Goal: Book appointment/travel/reservation

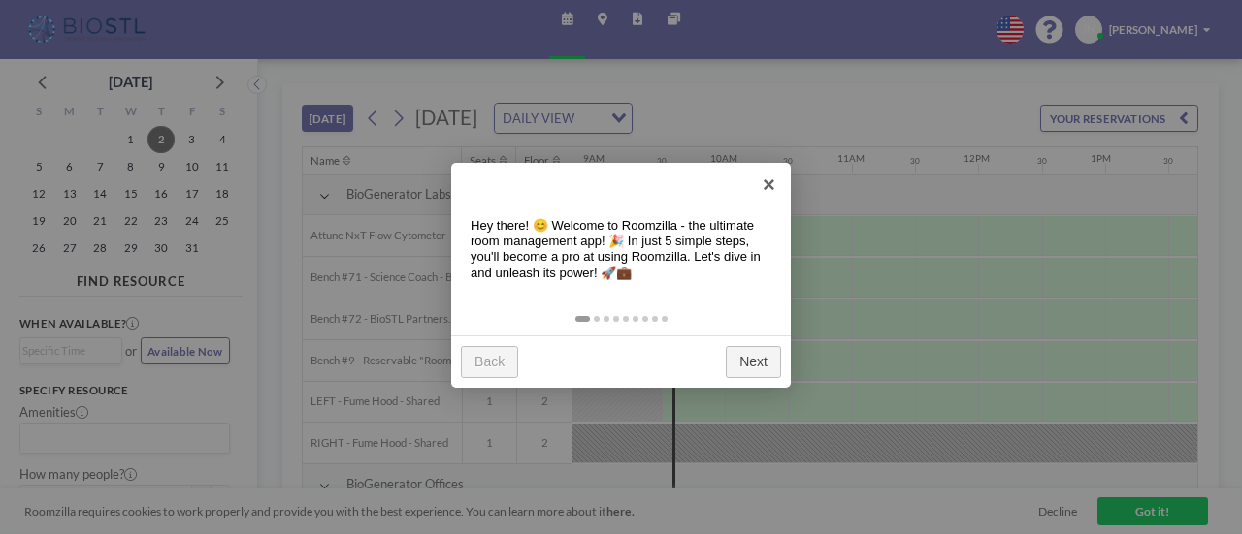
scroll to position [0, 1135]
click at [766, 183] on link "×" at bounding box center [769, 185] width 44 height 44
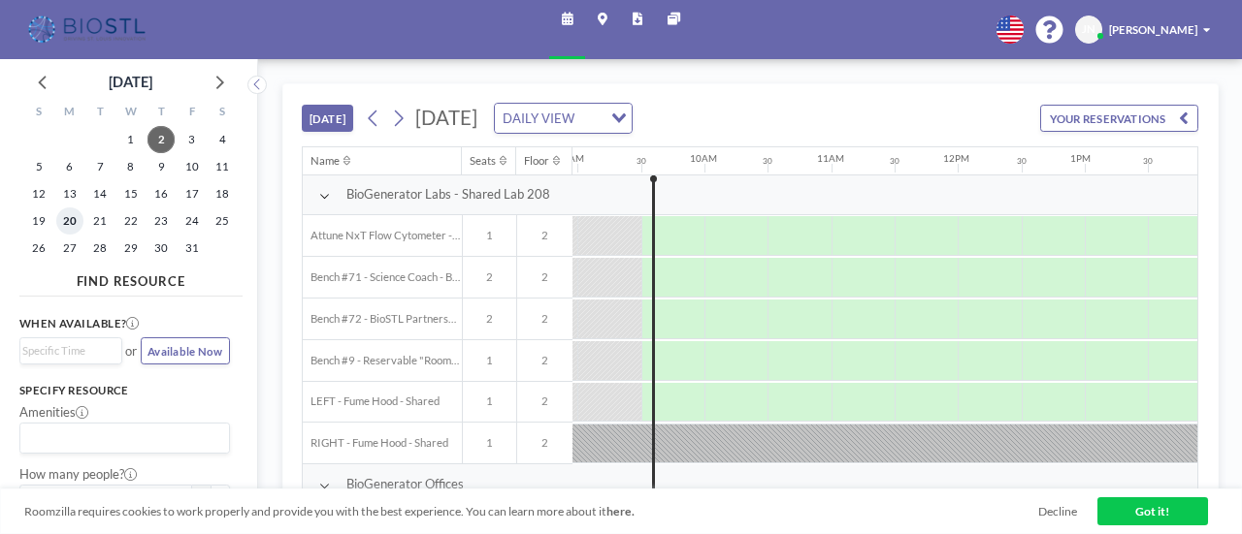
click at [60, 224] on span "20" at bounding box center [69, 221] width 27 height 27
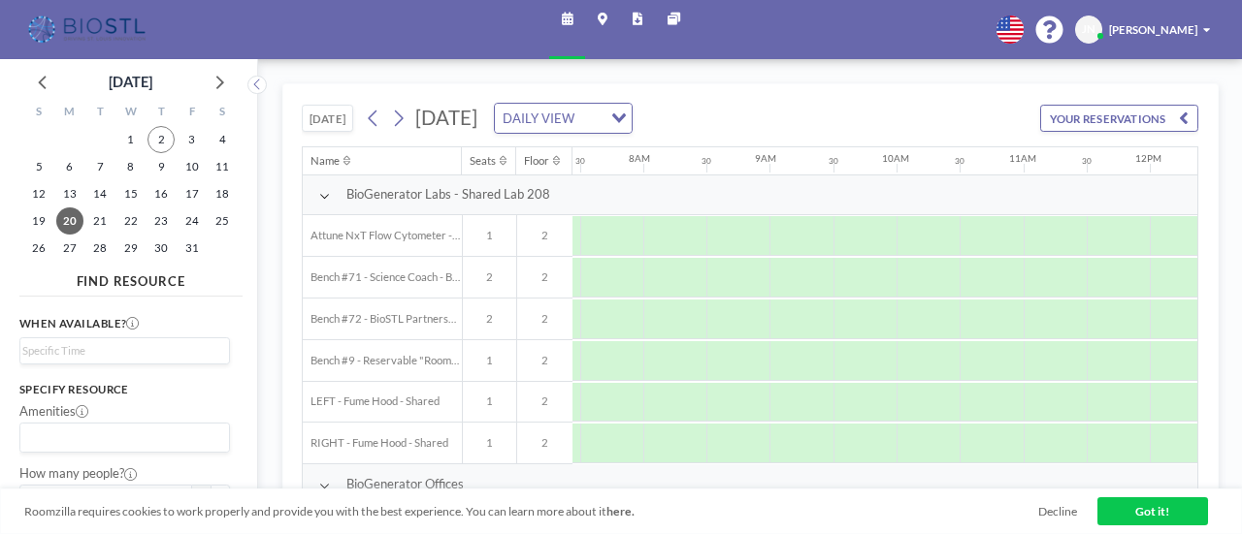
click at [626, 117] on icon "Search for option" at bounding box center [619, 118] width 14 height 10
click at [745, 177] on li "WEEKLY VIEW" at bounding box center [734, 171] width 153 height 24
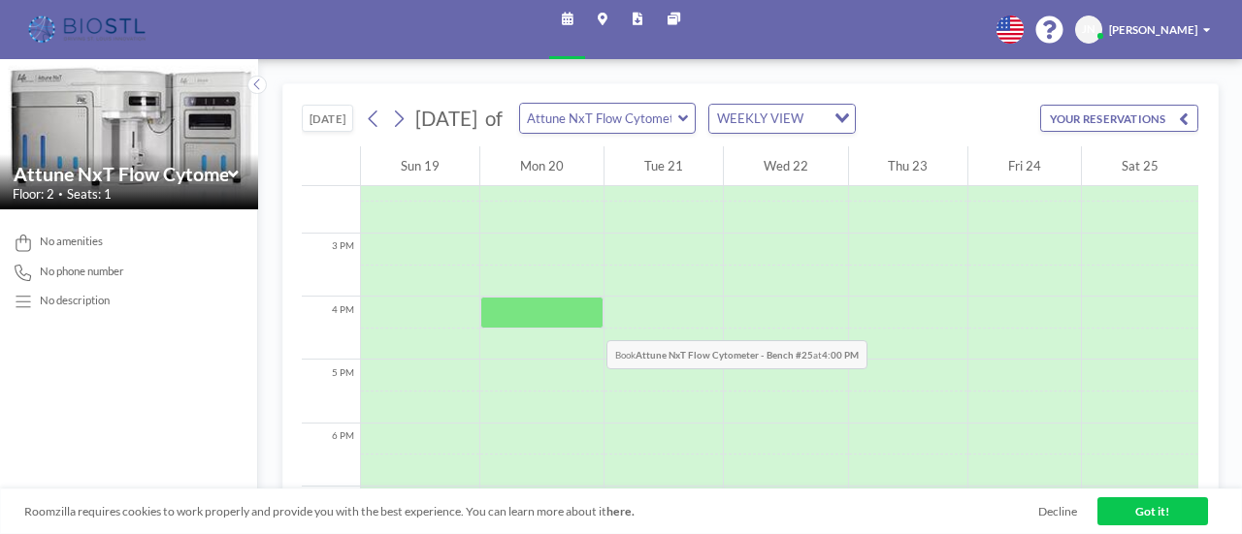
scroll to position [873, 0]
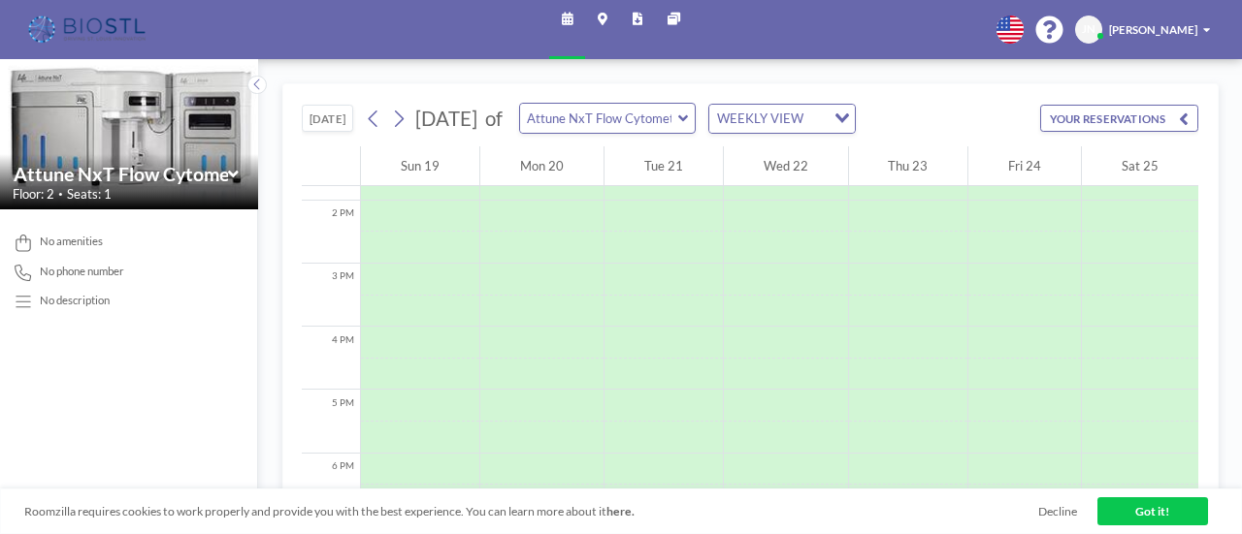
click at [688, 119] on icon at bounding box center [683, 119] width 10 height 16
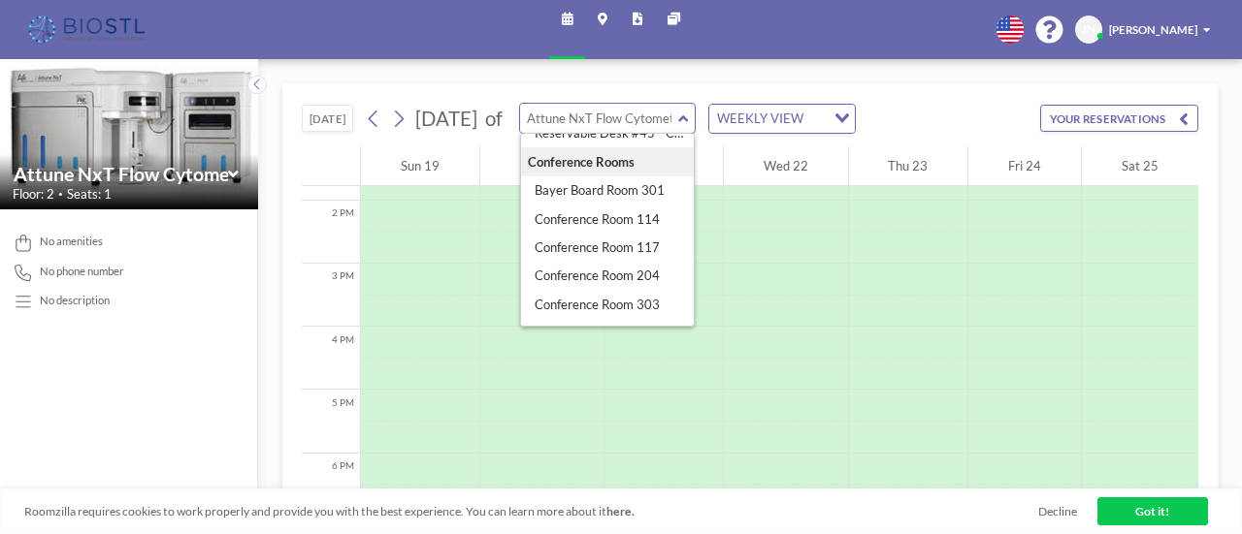
scroll to position [291, 0]
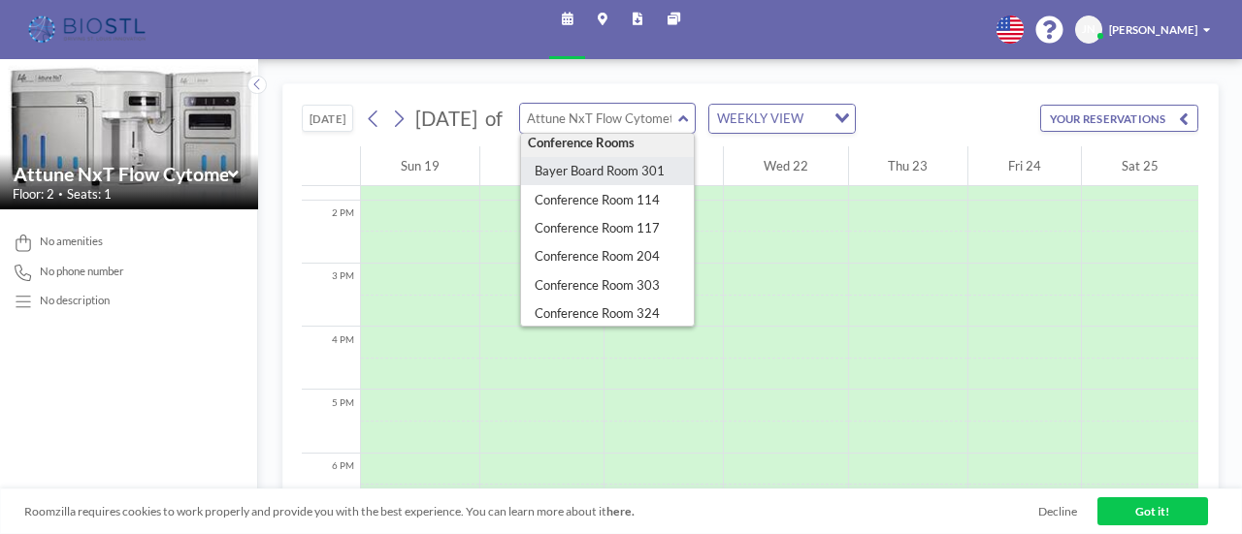
type input "Bayer Board Room 301"
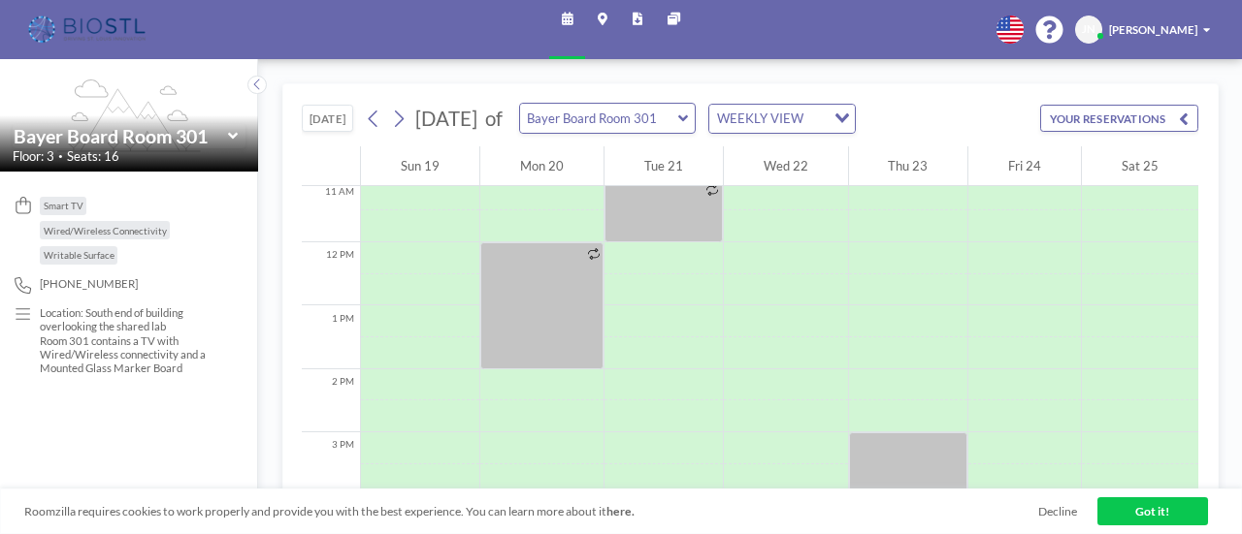
scroll to position [679, 0]
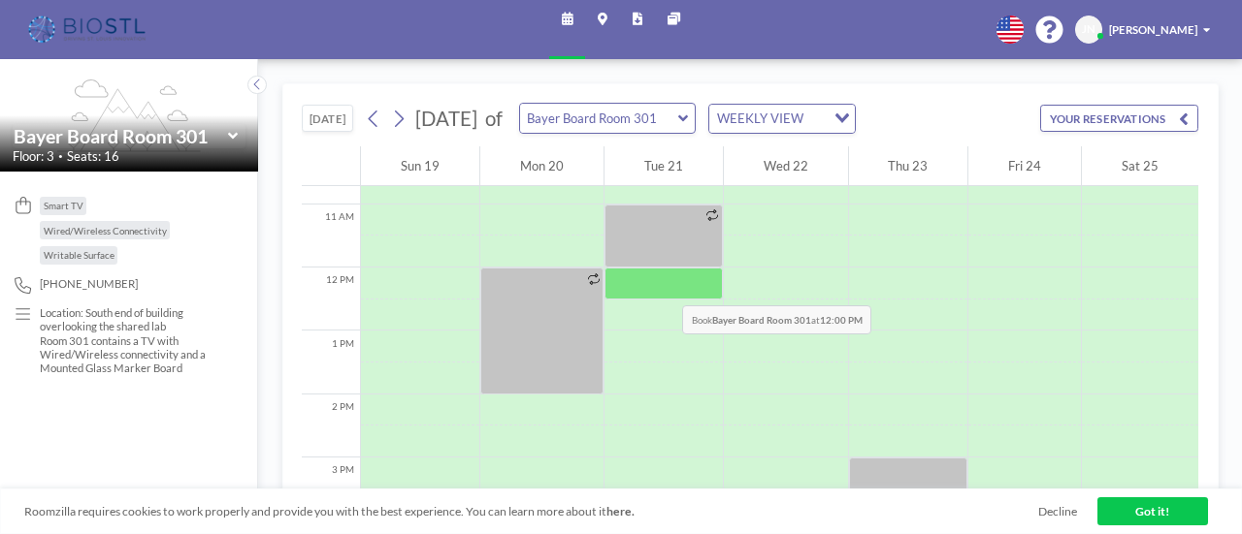
click at [660, 284] on div at bounding box center [663, 284] width 118 height 32
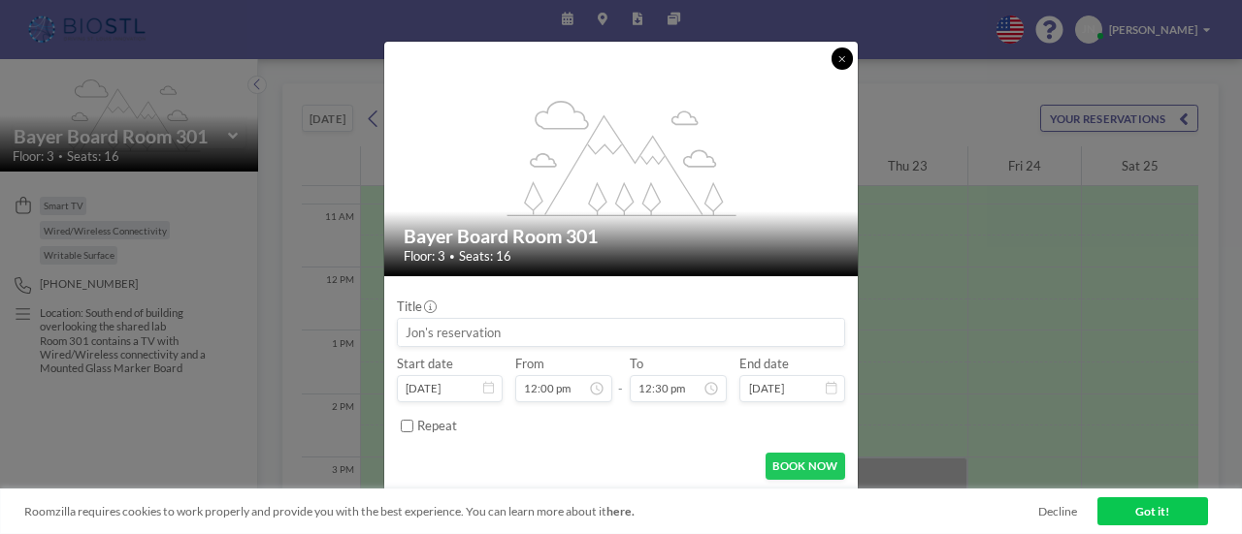
click at [842, 55] on icon at bounding box center [841, 59] width 7 height 10
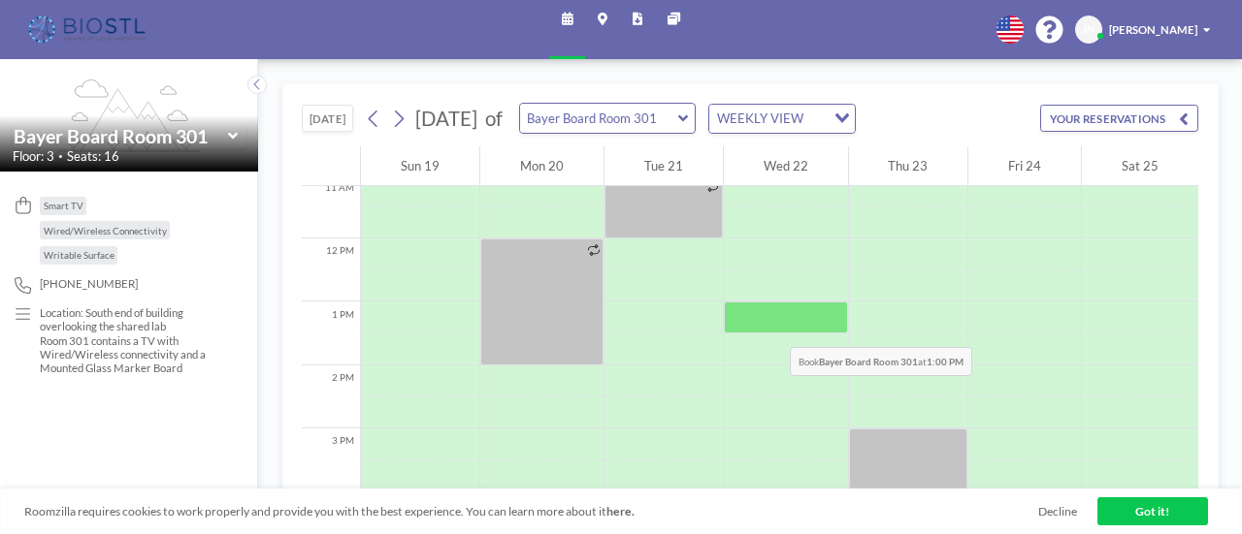
scroll to position [679, 0]
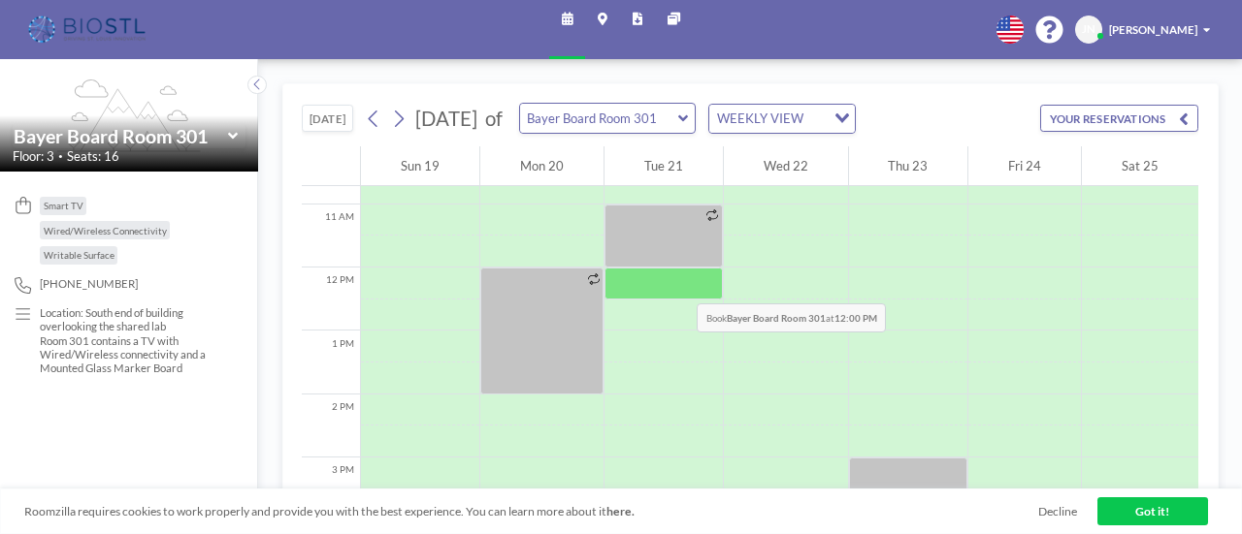
click at [674, 282] on div at bounding box center [663, 284] width 118 height 32
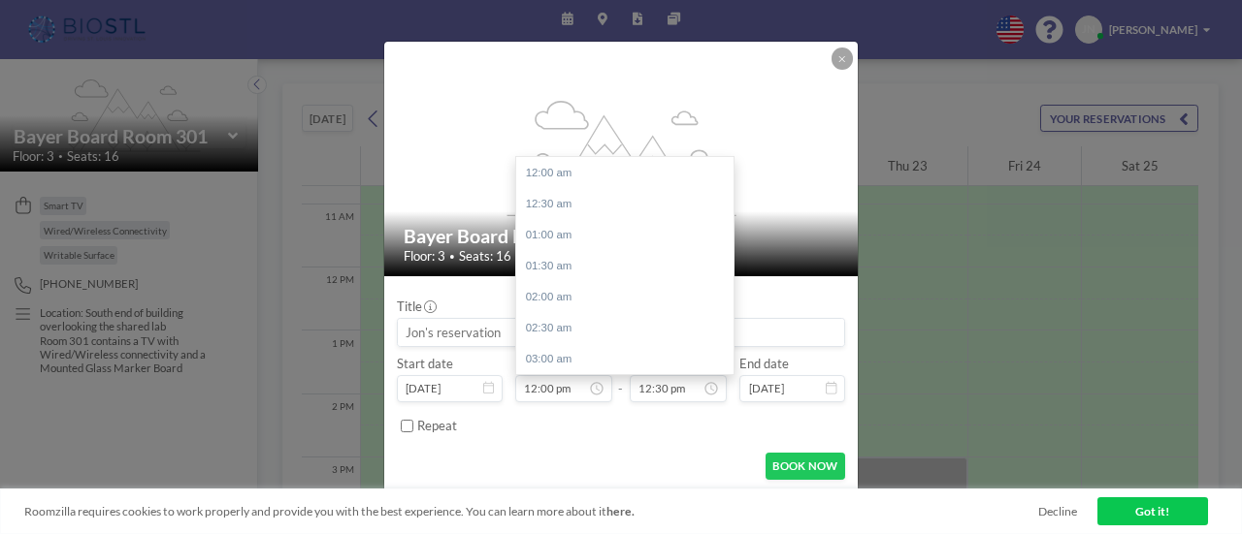
scroll to position [745, 0]
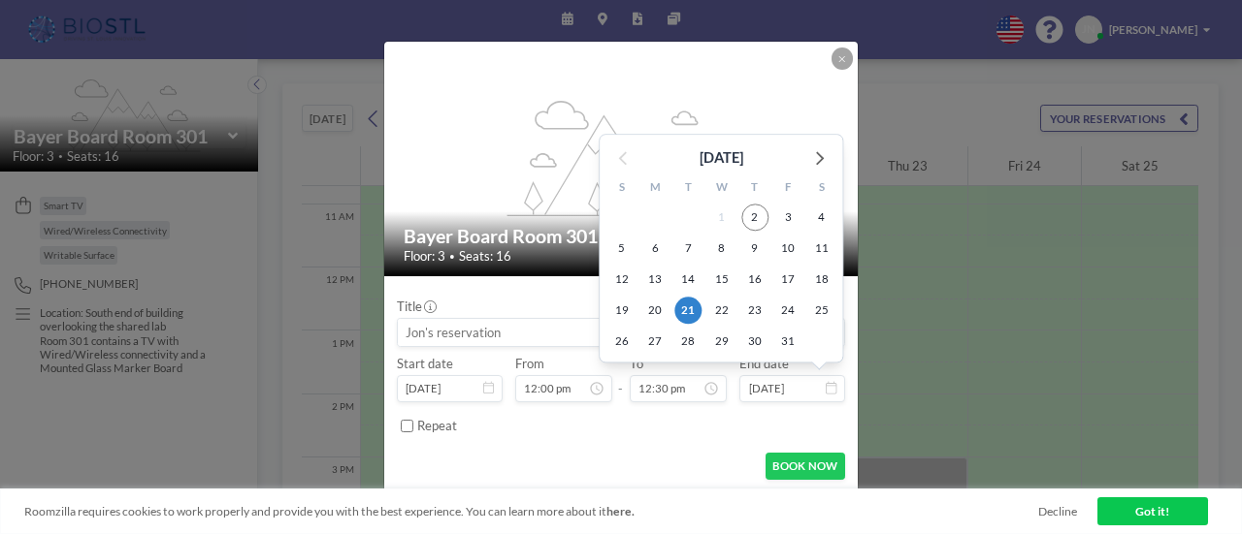
click at [824, 389] on input "[DATE]" at bounding box center [791, 388] width 105 height 27
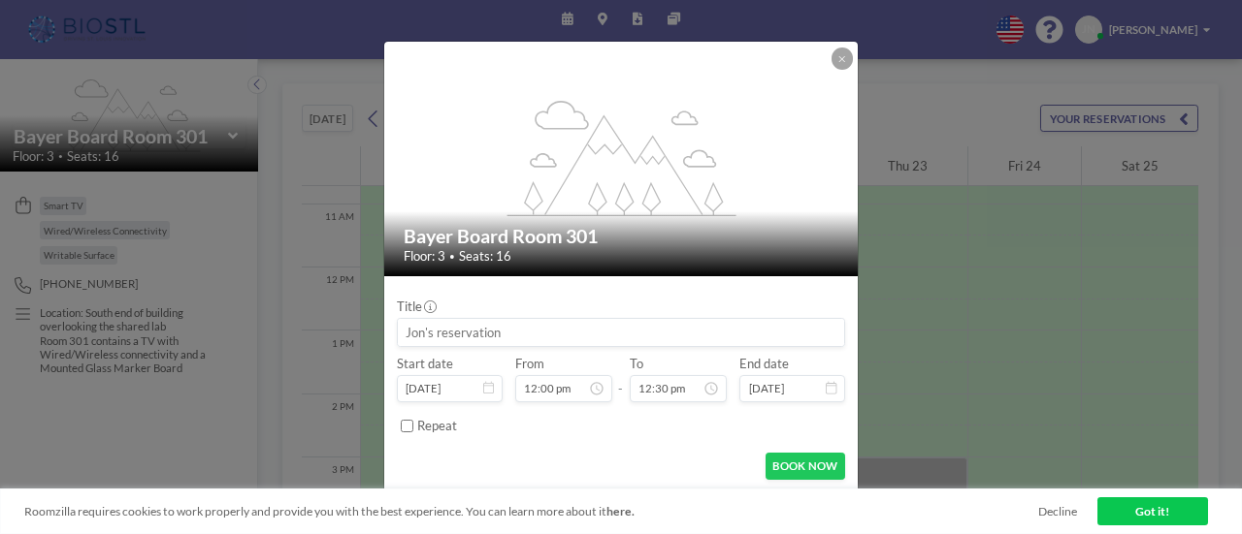
click at [831, 388] on icon at bounding box center [830, 388] width 11 height 13
click at [836, 388] on icon at bounding box center [830, 388] width 11 height 13
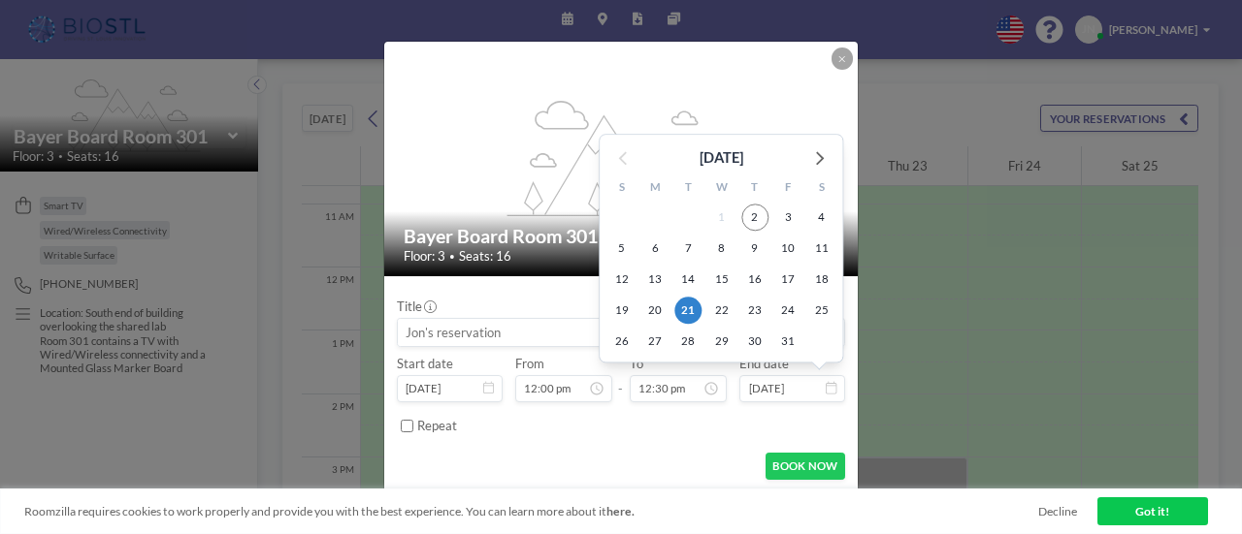
click at [800, 387] on input "[DATE]" at bounding box center [791, 388] width 105 height 27
click at [760, 307] on span "23" at bounding box center [754, 311] width 27 height 27
type input "[DATE]"
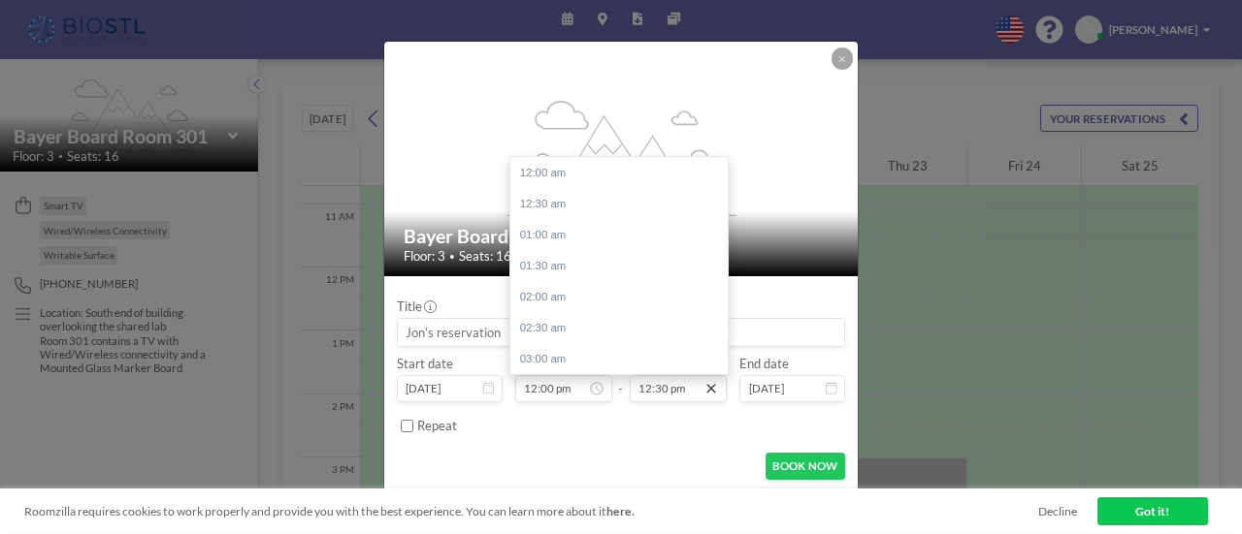
scroll to position [776, 0]
click at [563, 329] on div "03:00 pm" at bounding box center [623, 327] width 227 height 31
type input "03:00 pm"
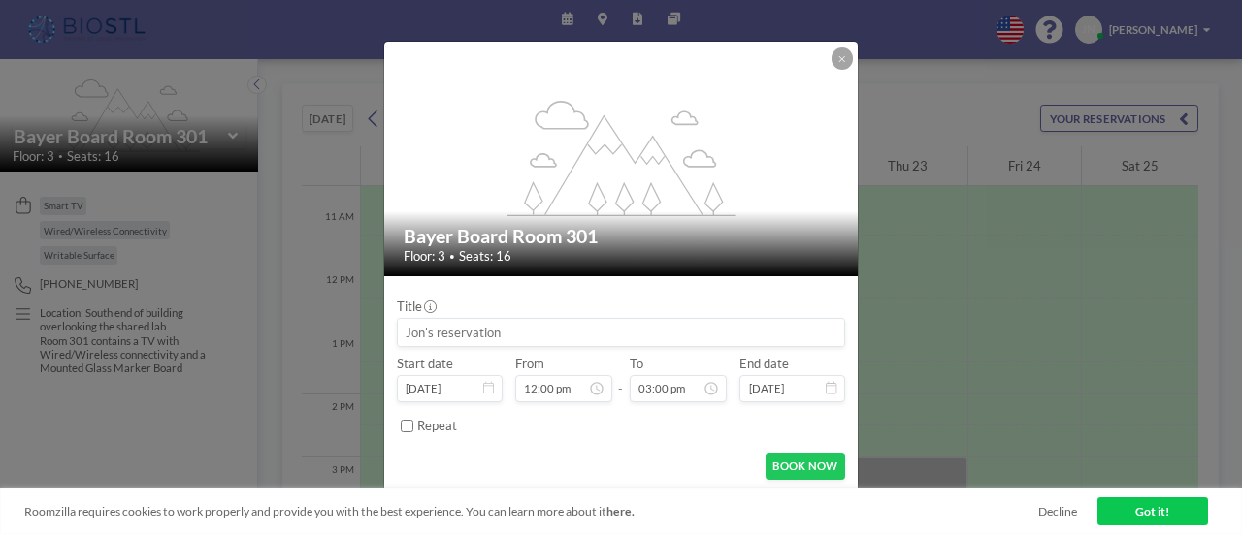
scroll to position [931, 0]
click at [796, 461] on button "BOOK NOW" at bounding box center [805, 466] width 80 height 27
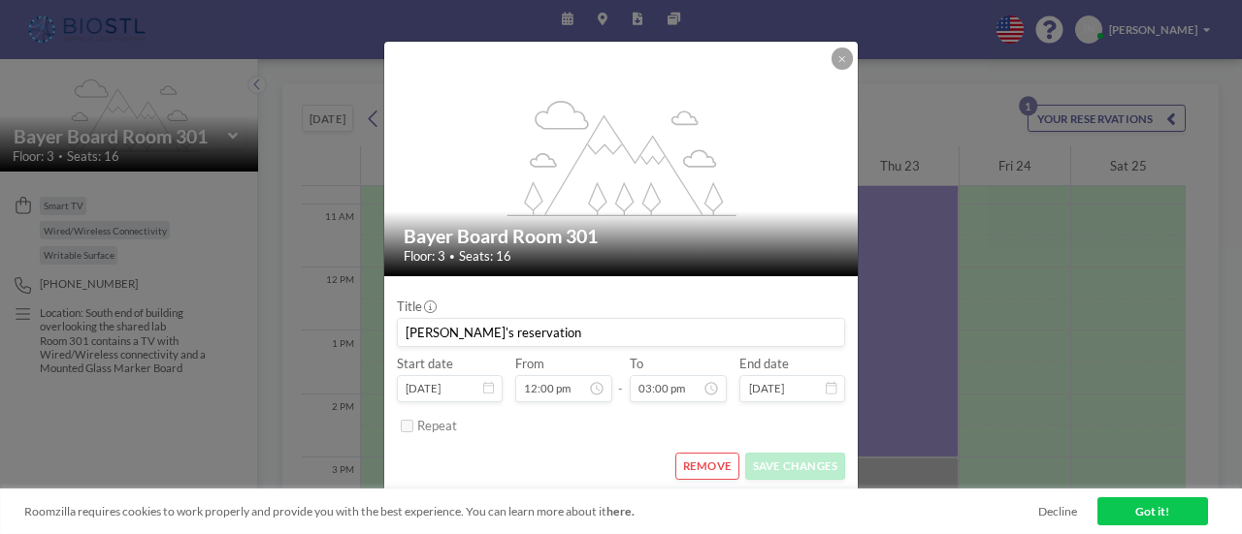
click at [563, 329] on input "[PERSON_NAME]'s reservation" at bounding box center [621, 332] width 446 height 27
click at [495, 329] on input "[PERSON_NAME]'s reservation" at bounding box center [621, 332] width 446 height 27
drag, startPoint x: 510, startPoint y: 335, endPoint x: 361, endPoint y: 327, distance: 149.6
click at [361, 327] on div "flex-grow: 1.2; Bayer Board Room 301 Floor: 3 • Seats: 16 Title [PERSON_NAME]'s…" at bounding box center [621, 267] width 1242 height 534
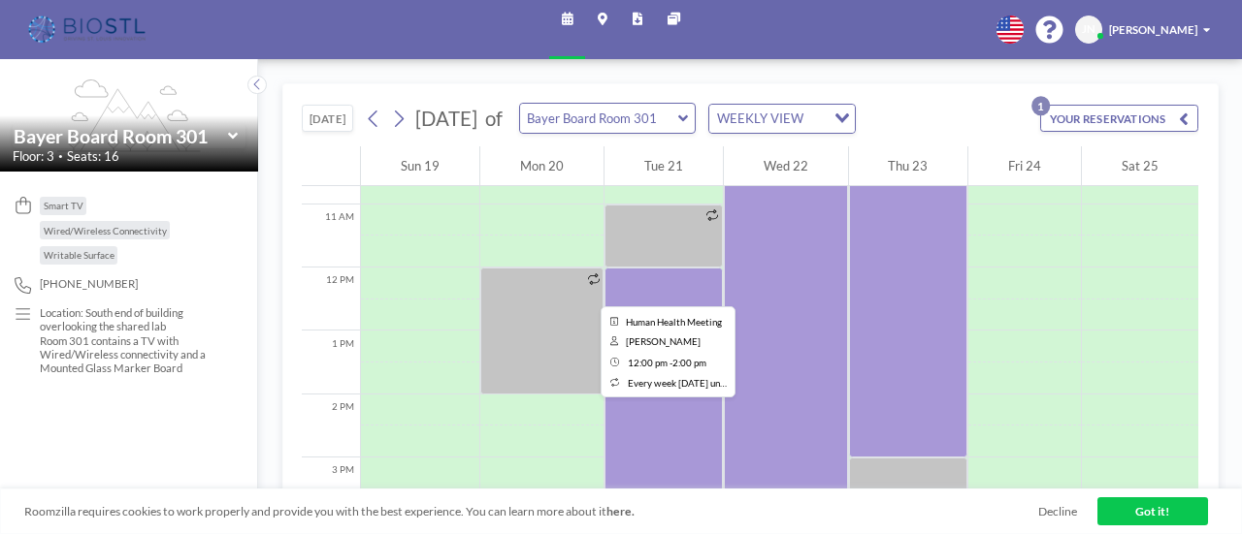
click at [578, 295] on div at bounding box center [541, 331] width 123 height 127
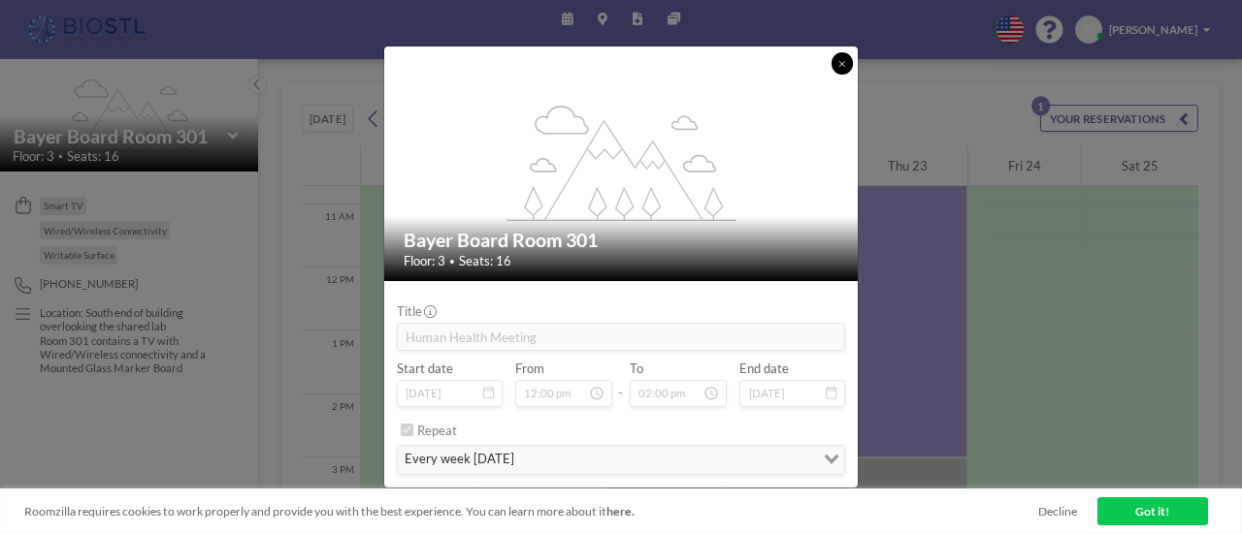
click at [838, 59] on button at bounding box center [842, 63] width 22 height 22
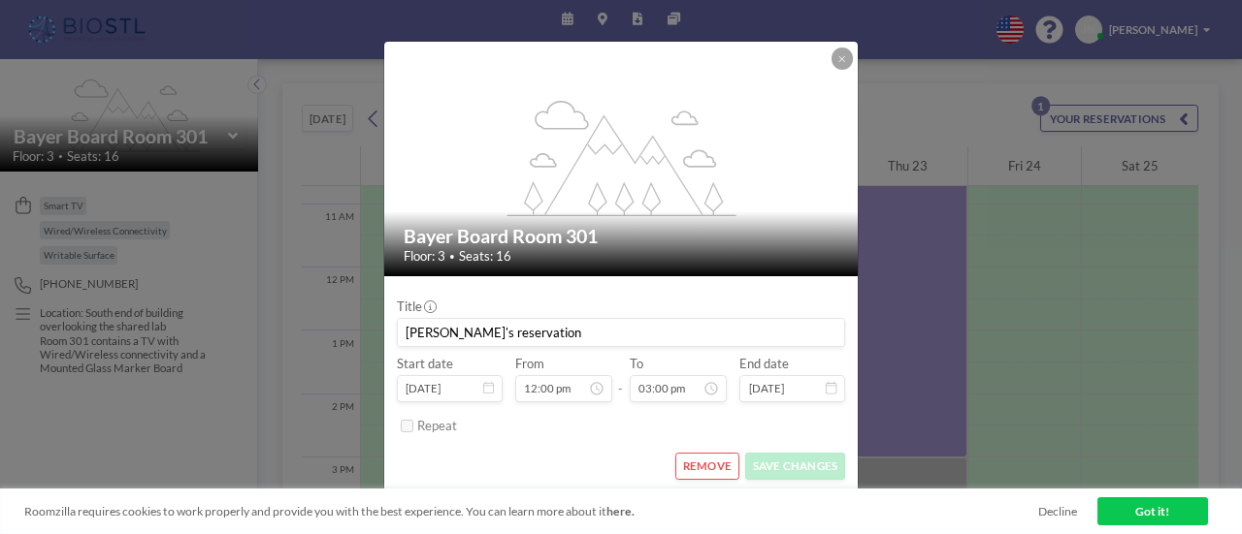
drag, startPoint x: 504, startPoint y: 337, endPoint x: 384, endPoint y: 319, distance: 121.5
click at [384, 319] on form "Title [PERSON_NAME]'s reservation Start date [DATE] From 12:00 pm - To 03:00 pm…" at bounding box center [620, 384] width 473 height 216
type input "Canopy Biosciences CRP"
click at [815, 465] on button "SAVE CHANGES" at bounding box center [795, 466] width 100 height 27
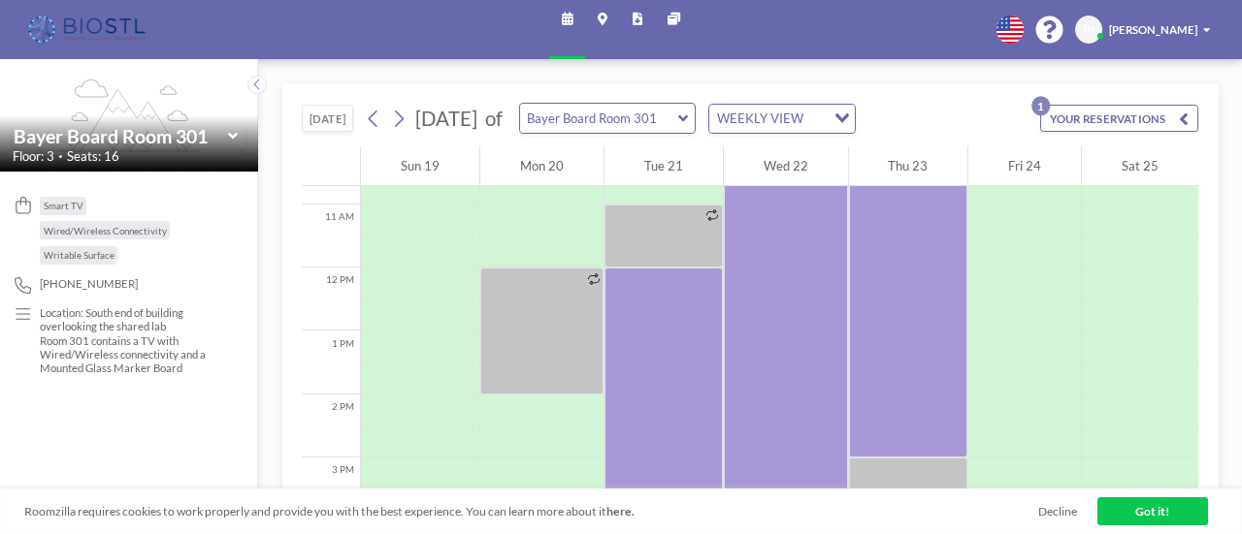
click at [688, 113] on icon at bounding box center [683, 119] width 10 height 16
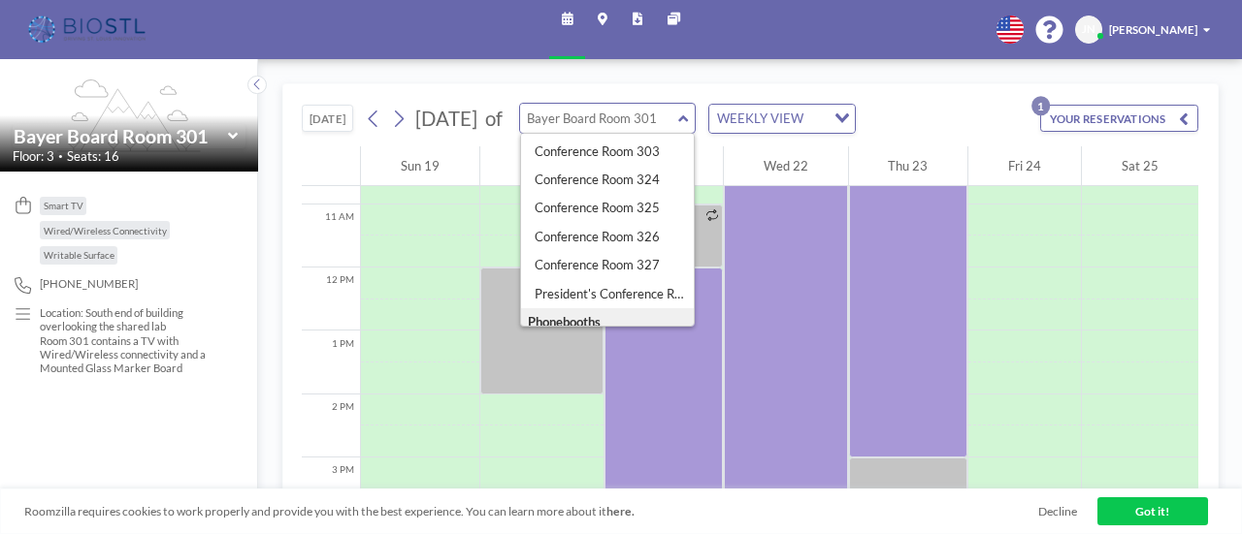
scroll to position [459, 0]
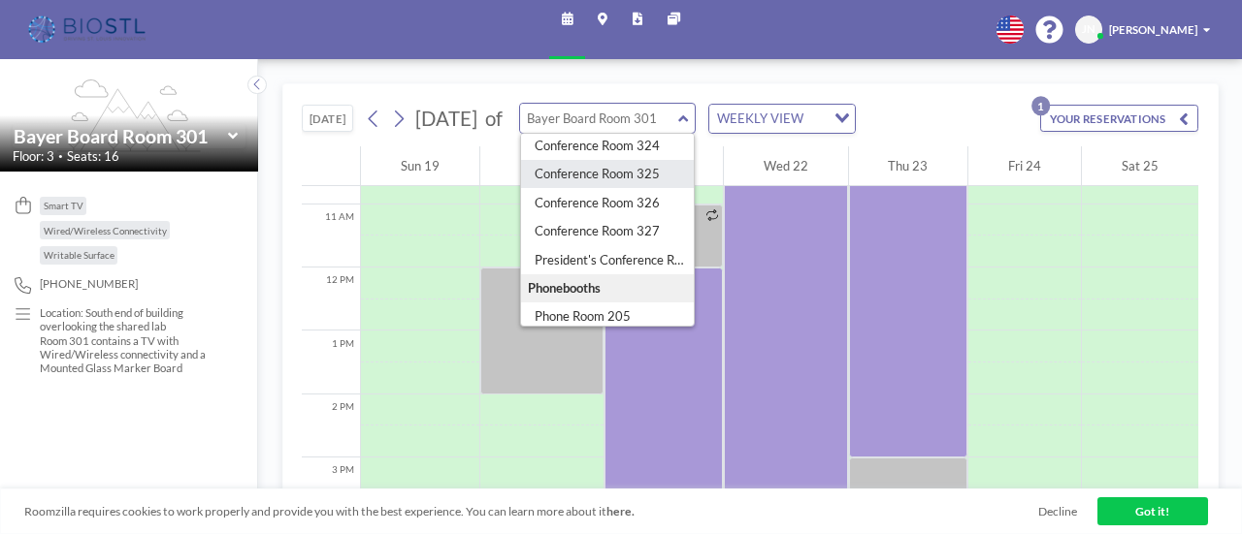
type input "Conference Room 325"
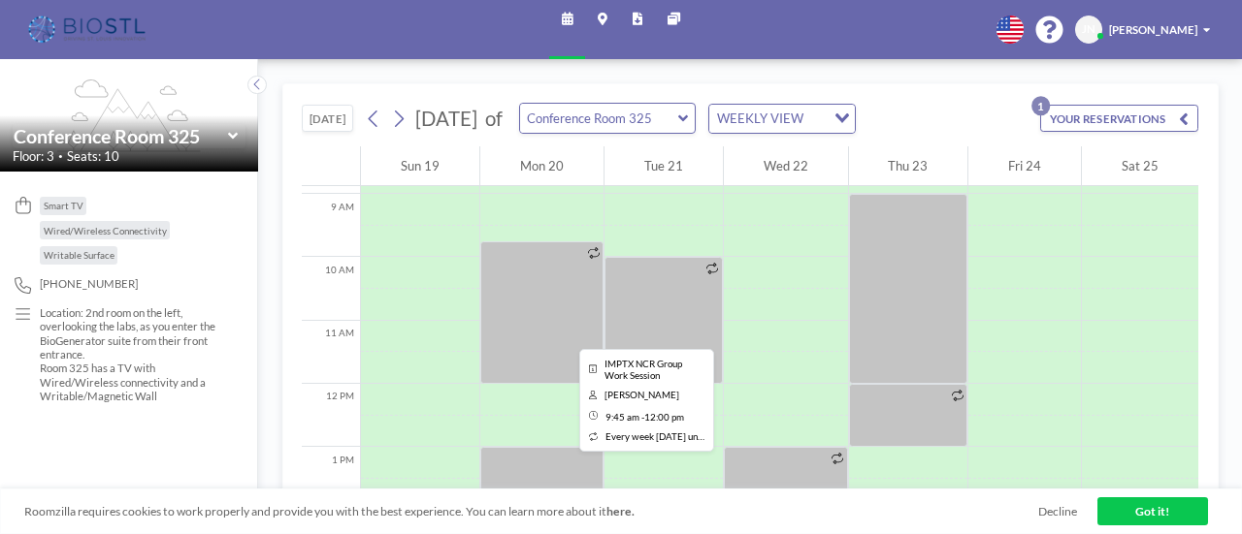
scroll to position [679, 0]
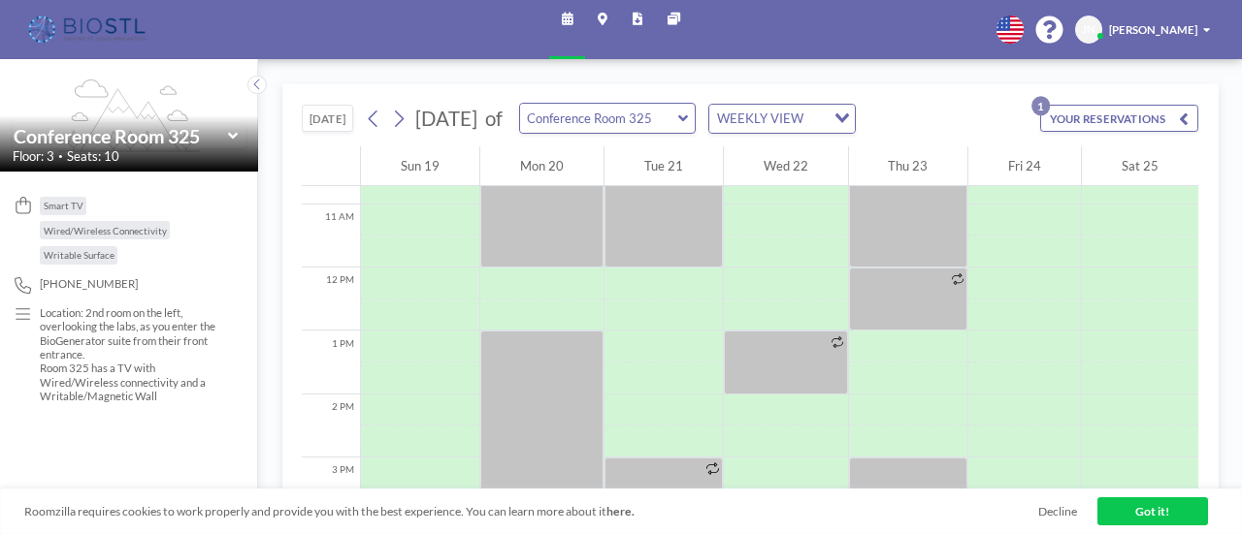
click at [688, 114] on icon at bounding box center [683, 119] width 10 height 16
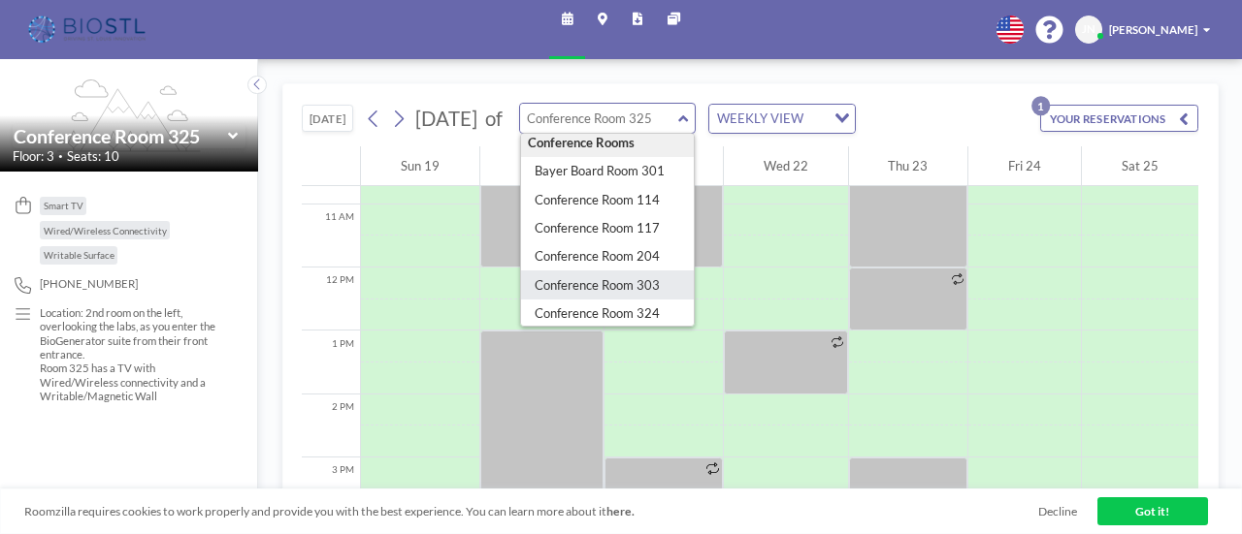
scroll to position [388, 0]
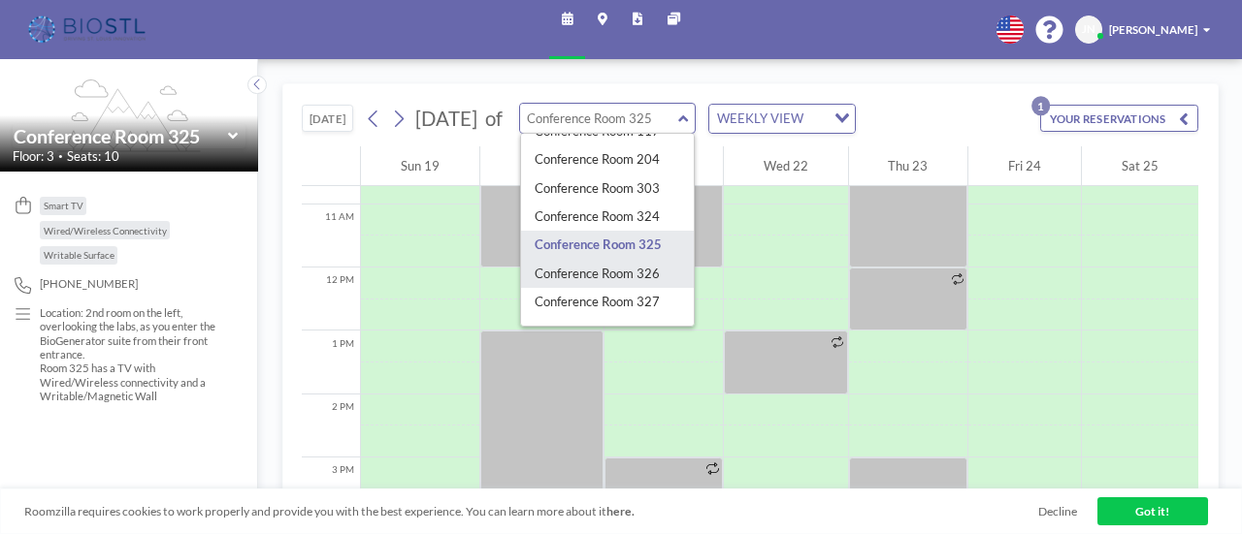
type input "Conference Room 326"
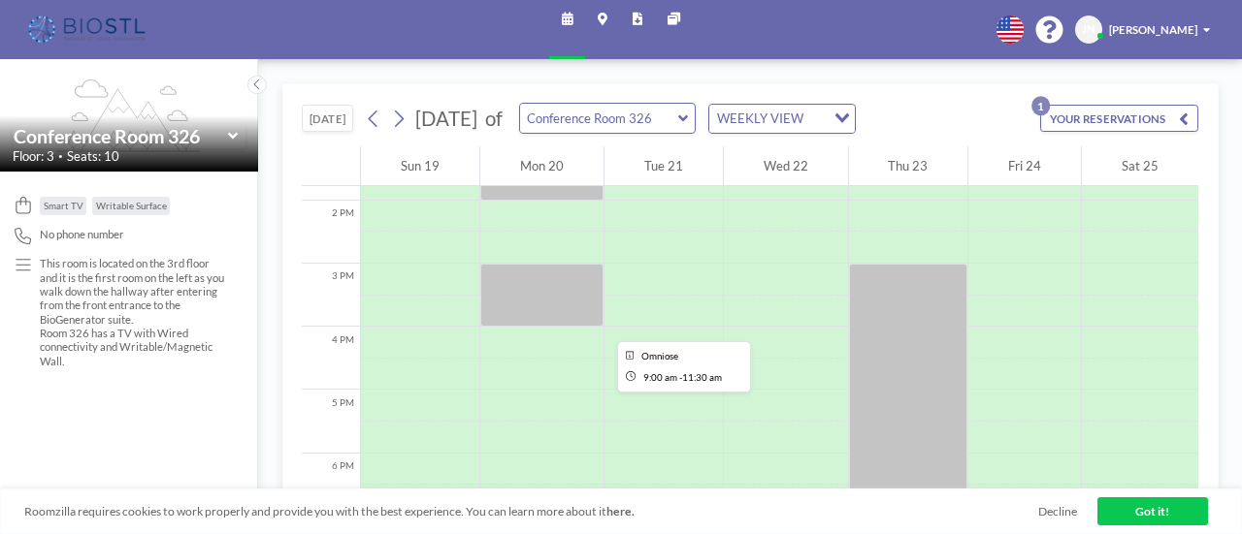
scroll to position [776, 0]
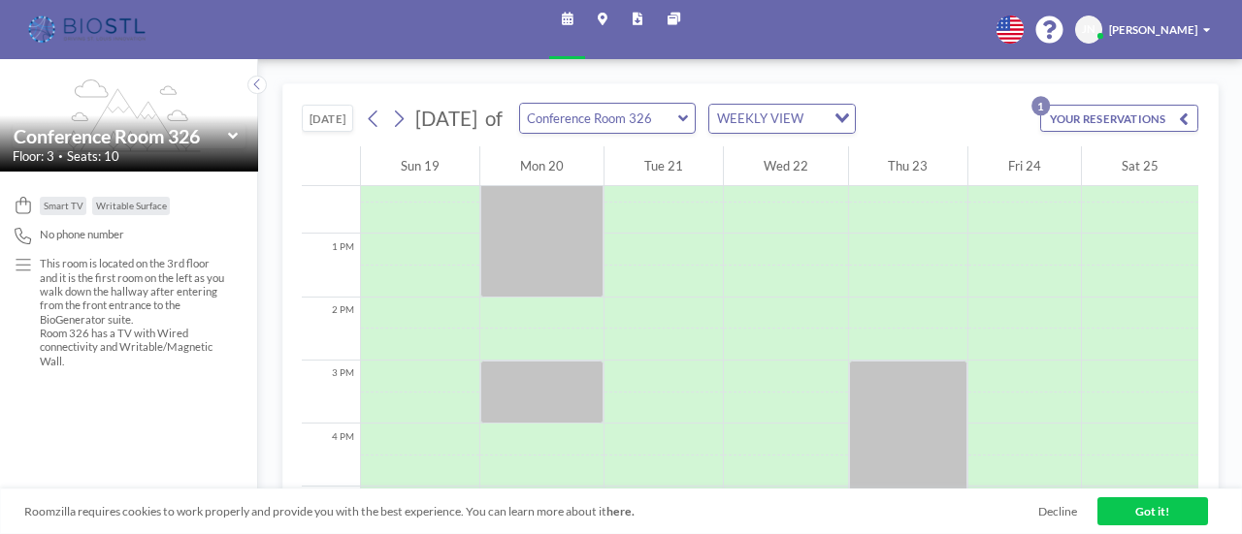
click at [688, 111] on icon at bounding box center [683, 119] width 10 height 16
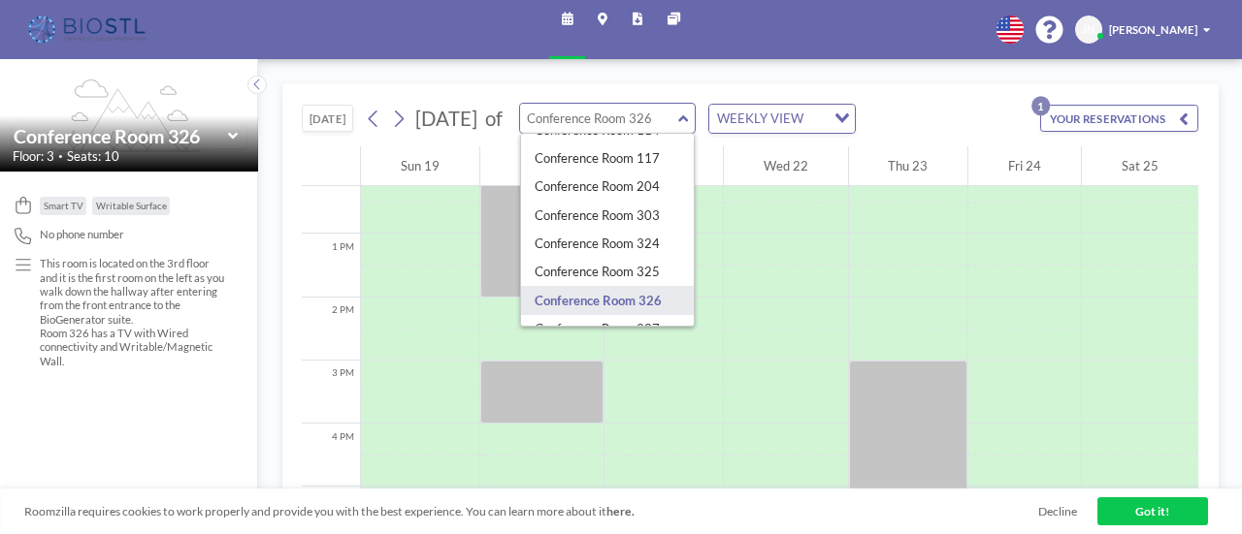
scroll to position [370, 0]
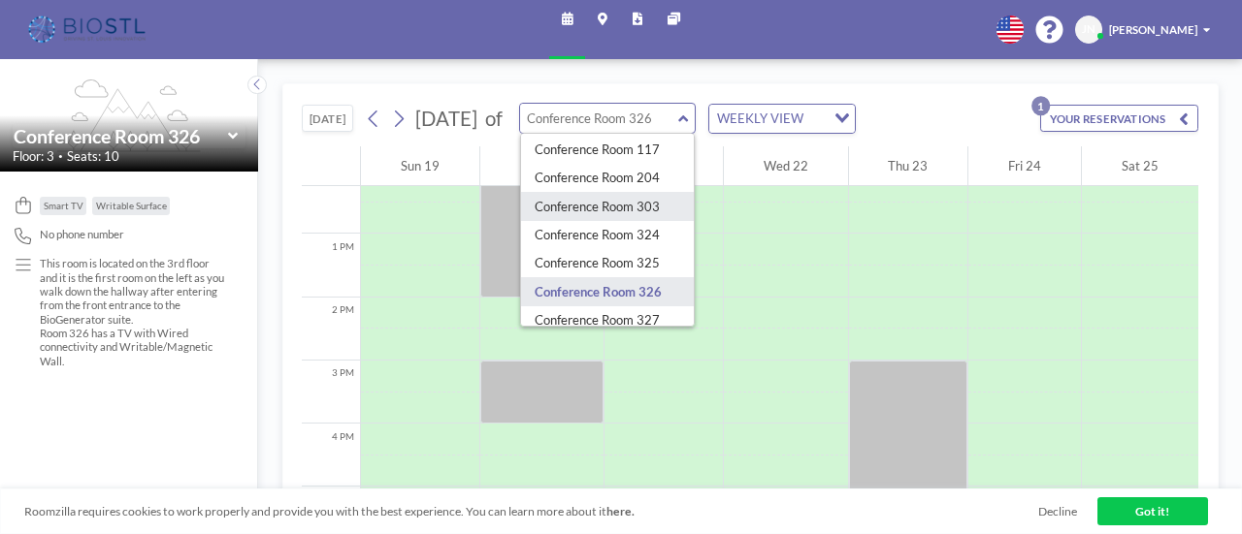
type input "Conference Room 303"
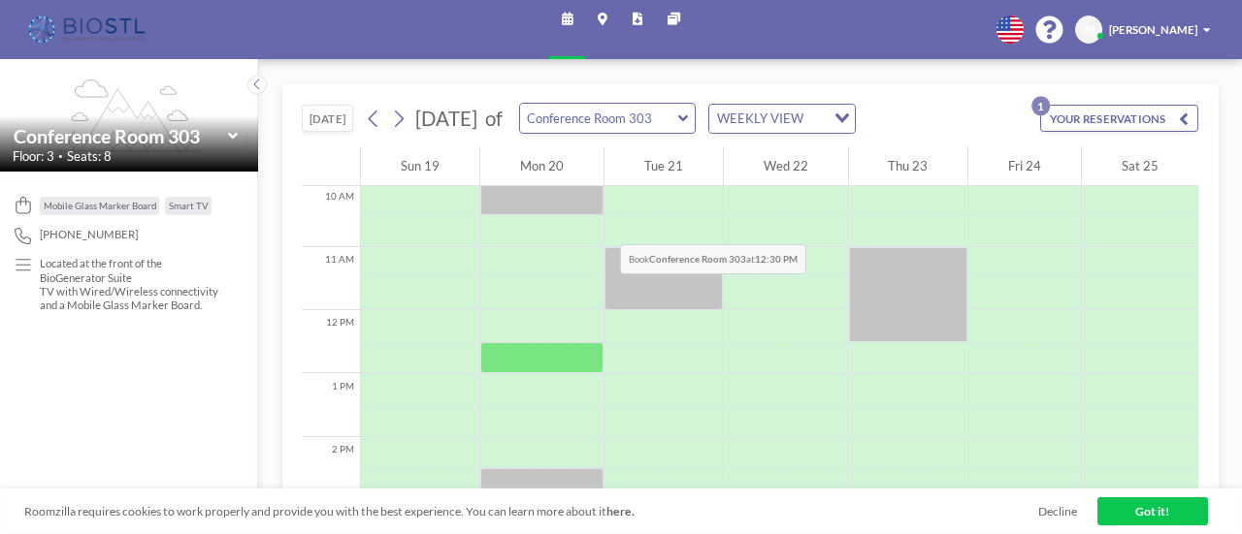
scroll to position [776, 0]
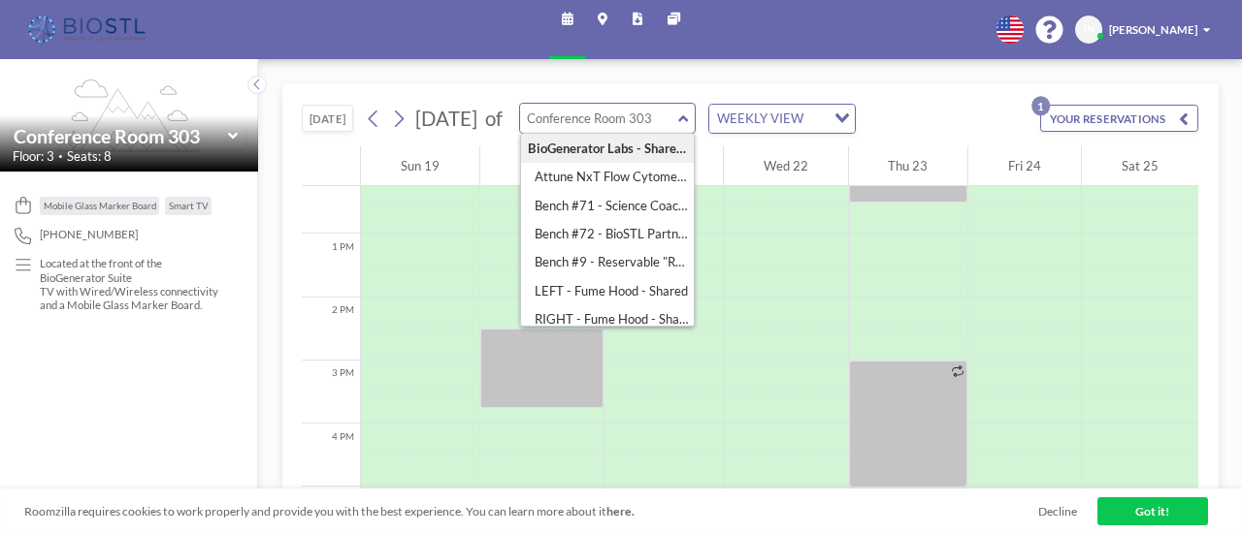
click at [695, 118] on div "BioGenerator Labs - Shared Lab 208 Attune NxT Flow Cytometer - Bench #25 Bench …" at bounding box center [607, 118] width 177 height 31
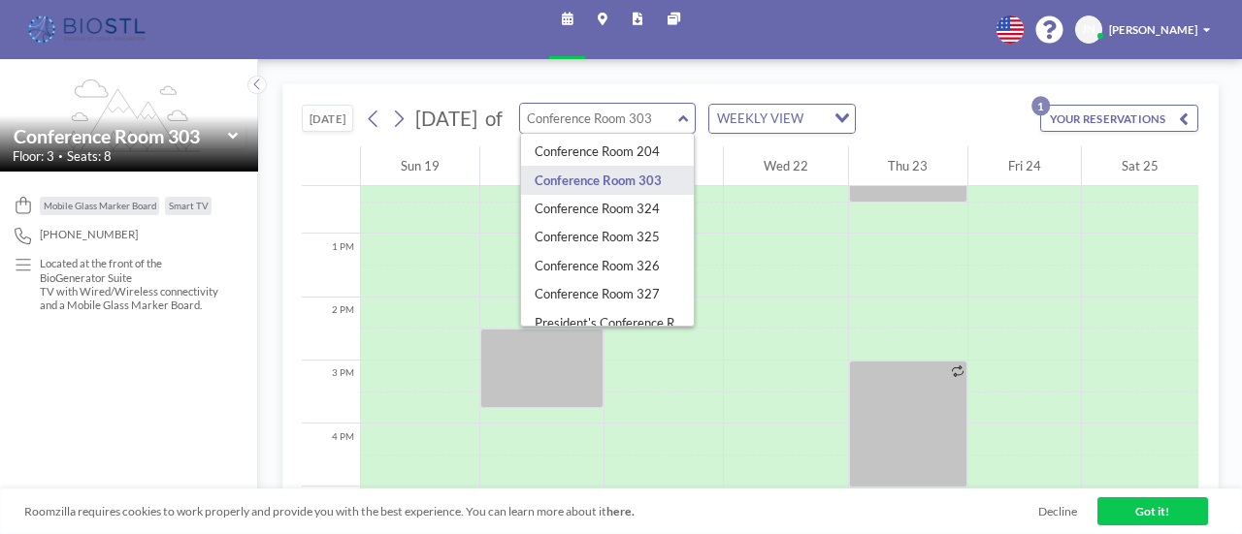
scroll to position [398, 0]
type input "Conference Room 325"
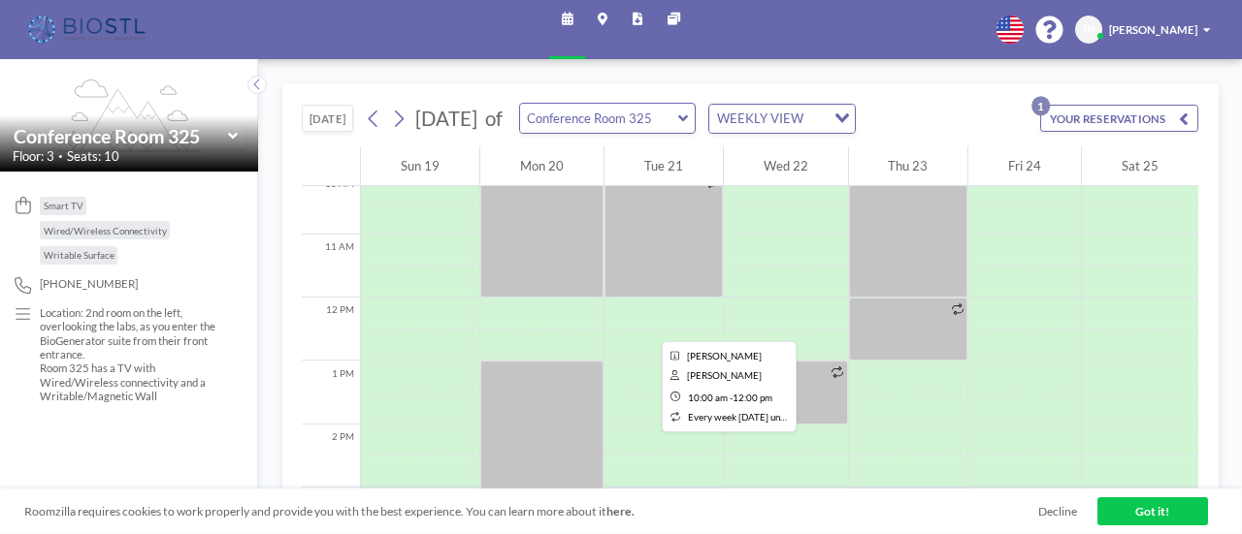
scroll to position [679, 0]
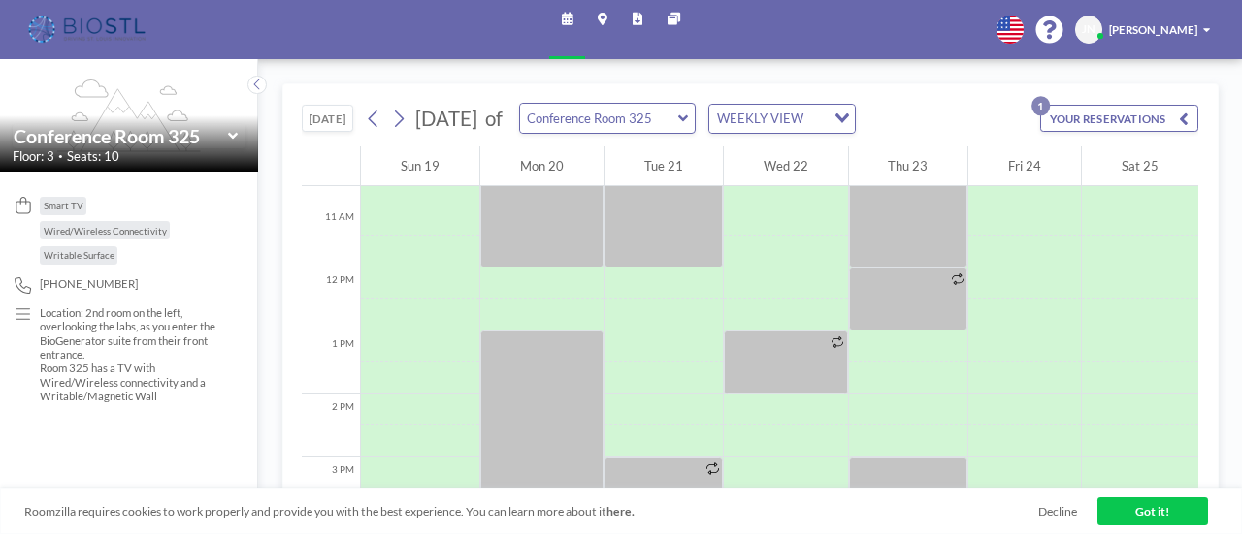
click at [695, 119] on div "Conference Room 325" at bounding box center [607, 118] width 177 height 31
click at [688, 119] on icon at bounding box center [683, 118] width 10 height 7
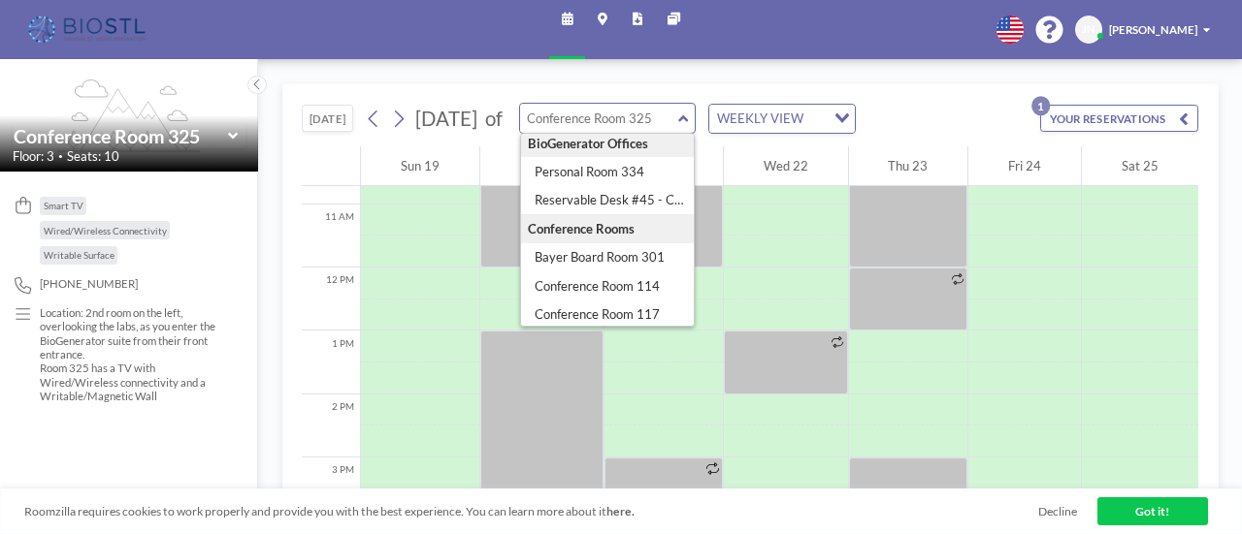
scroll to position [388, 0]
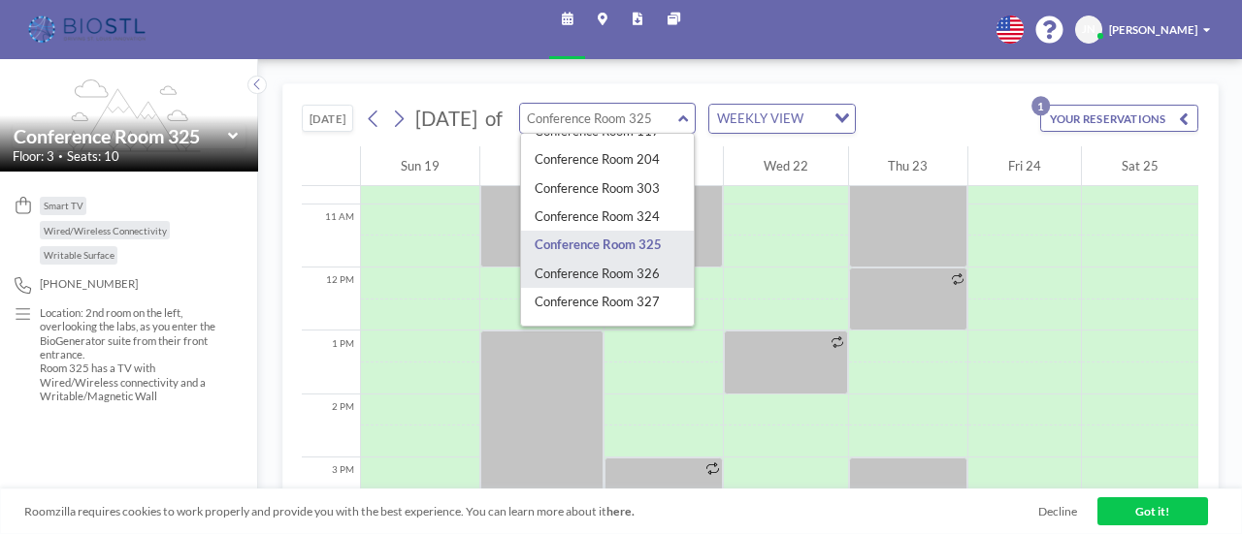
type input "Conference Room 326"
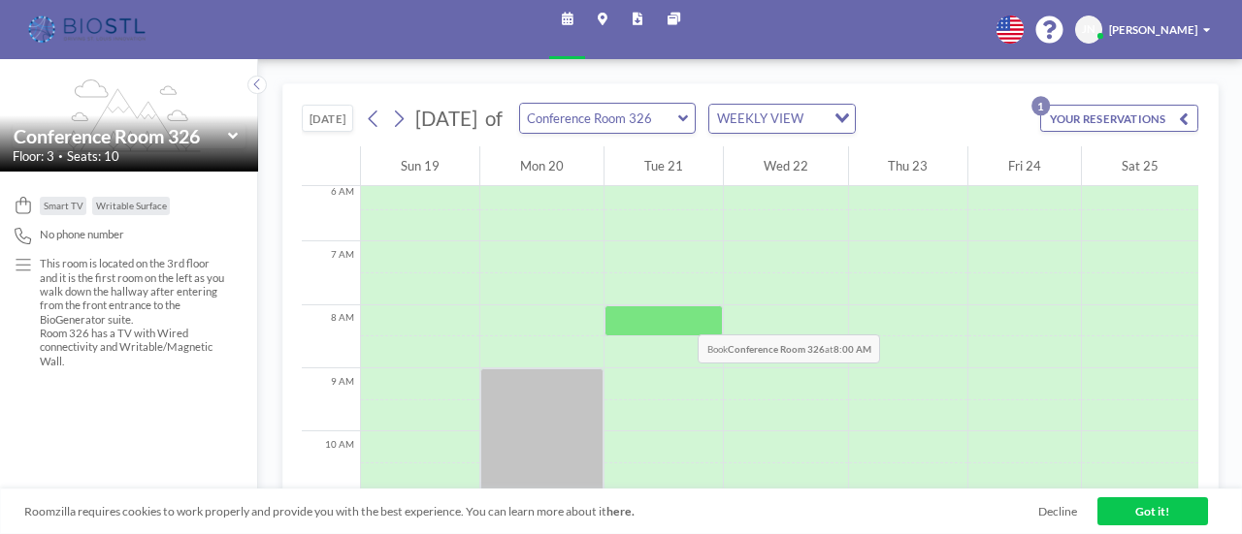
click at [675, 313] on div at bounding box center [663, 322] width 118 height 32
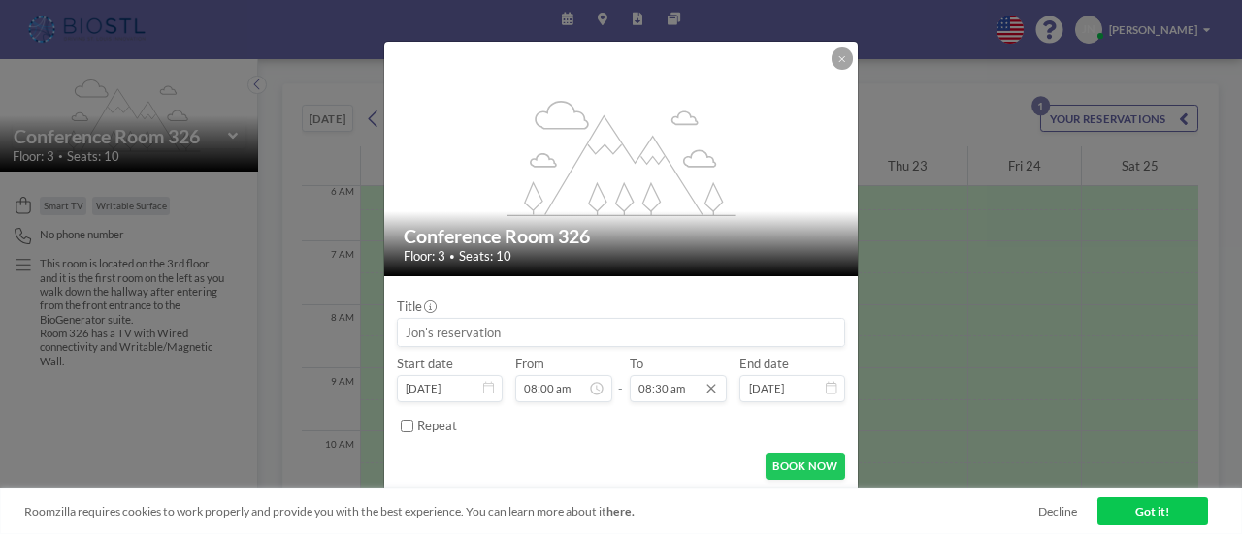
scroll to position [528, 0]
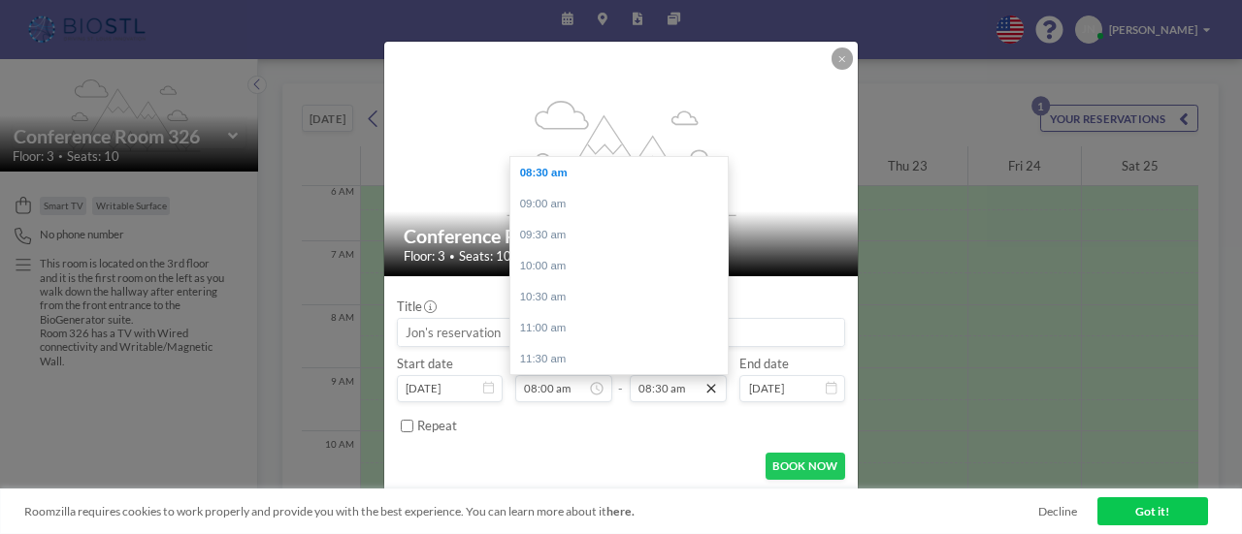
click at [712, 387] on icon at bounding box center [711, 388] width 9 height 9
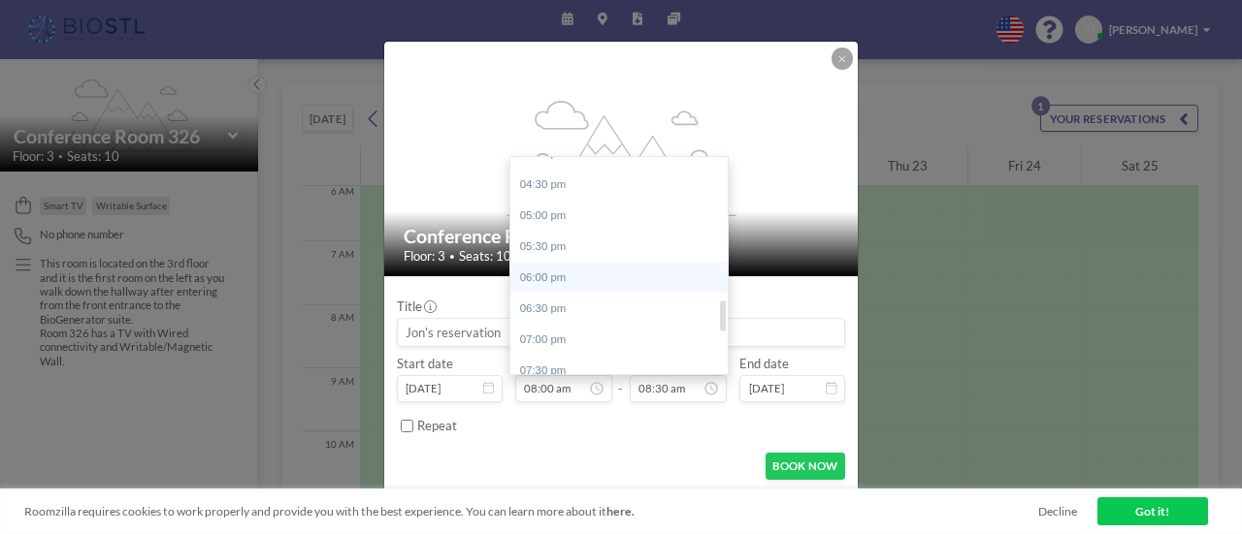
click at [607, 278] on div "06:00 pm" at bounding box center [623, 277] width 227 height 31
type input "06:00 pm"
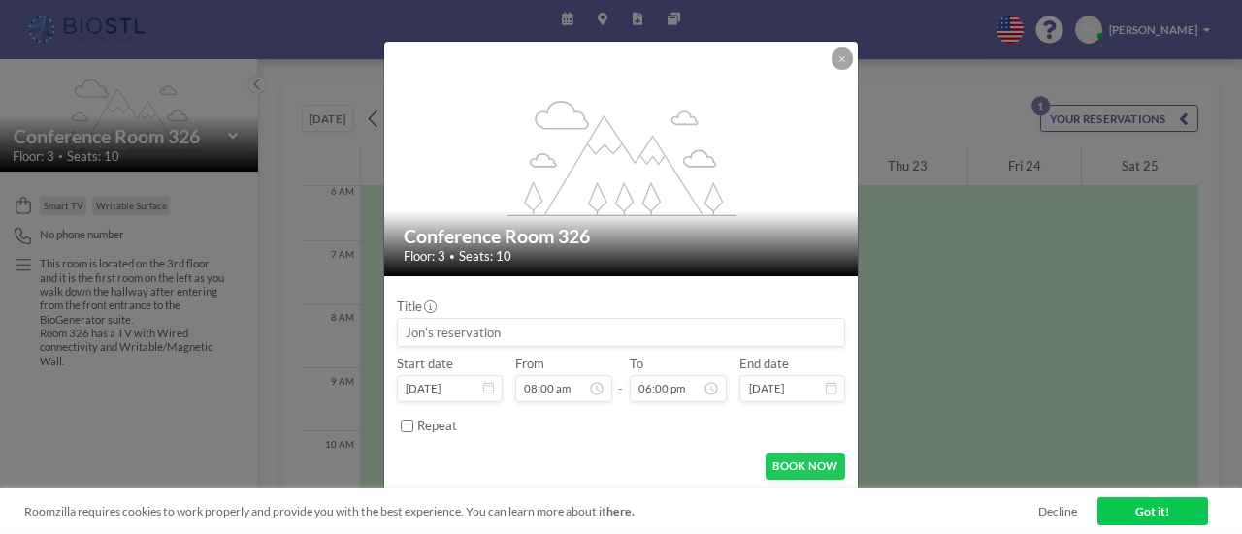
drag, startPoint x: 520, startPoint y: 329, endPoint x: 419, endPoint y: 331, distance: 100.9
click at [419, 331] on input at bounding box center [621, 332] width 446 height 27
type input "Canopy Biosciences CRP"
click at [811, 461] on button "BOOK NOW" at bounding box center [805, 466] width 80 height 27
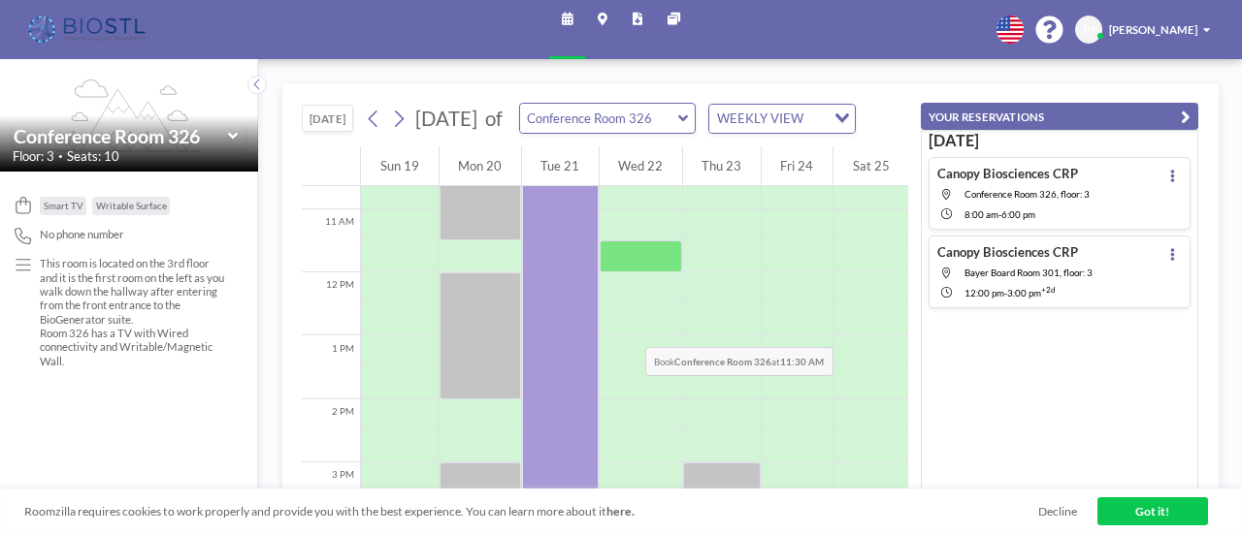
scroll to position [679, 0]
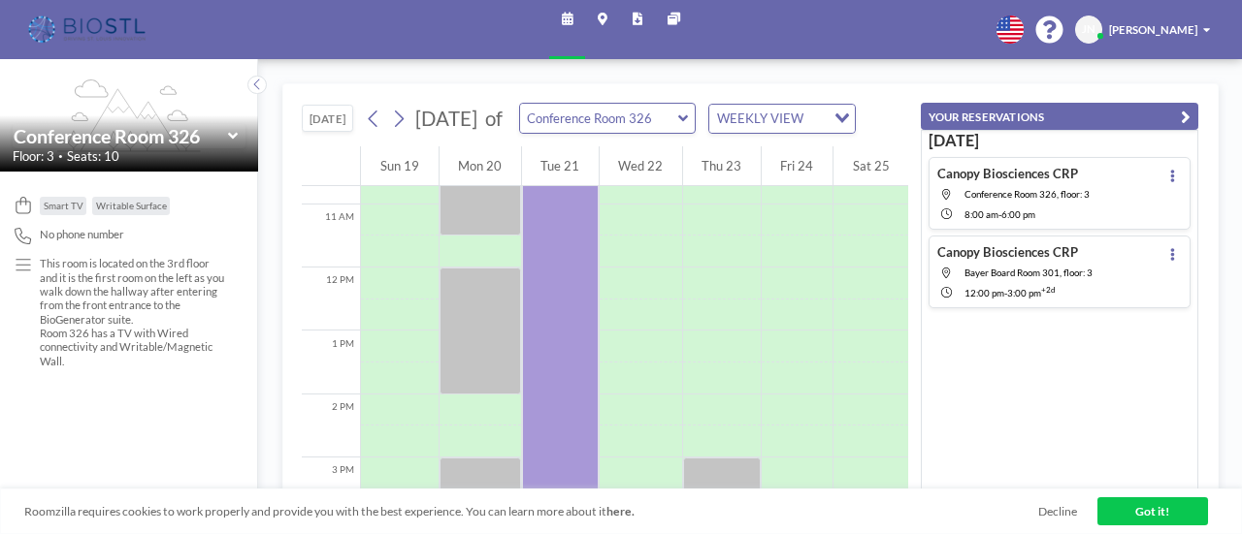
click at [688, 121] on icon at bounding box center [683, 119] width 10 height 16
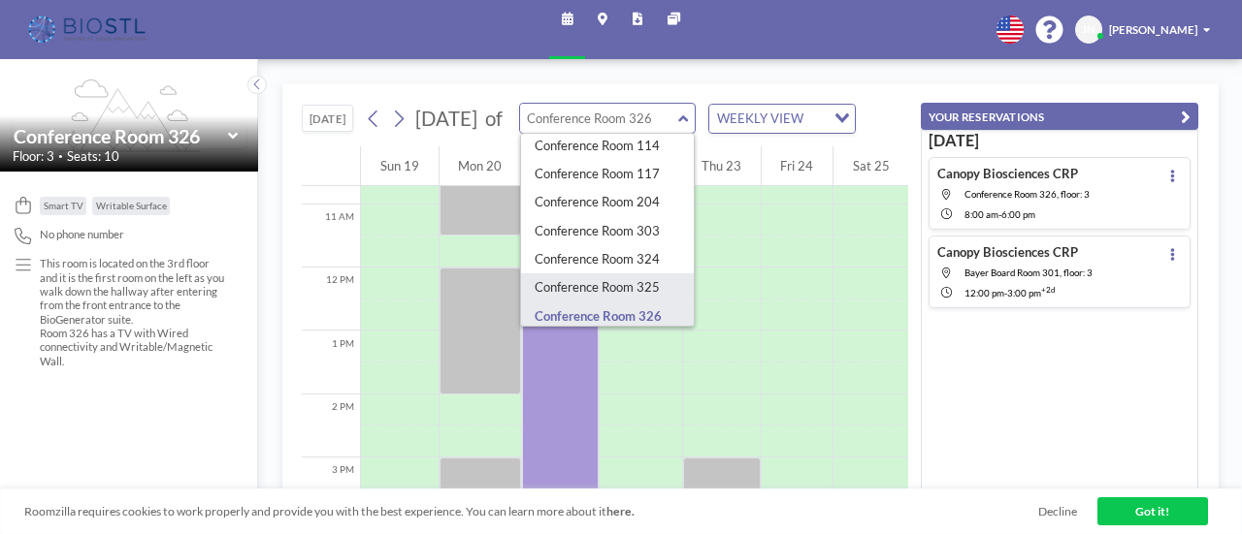
scroll to position [388, 0]
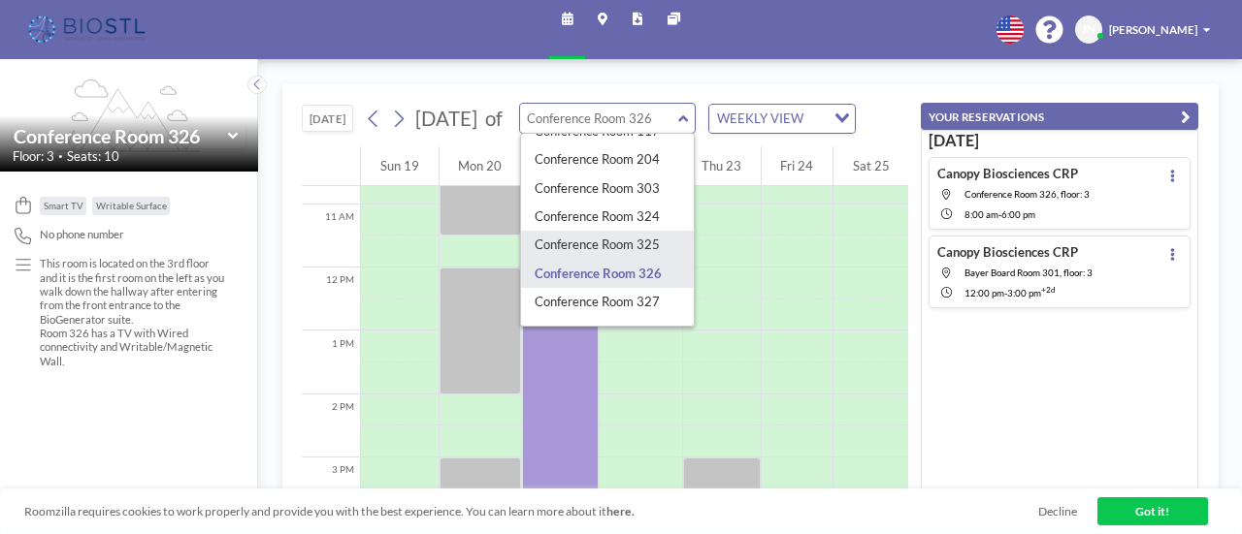
type input "Conference Room 325"
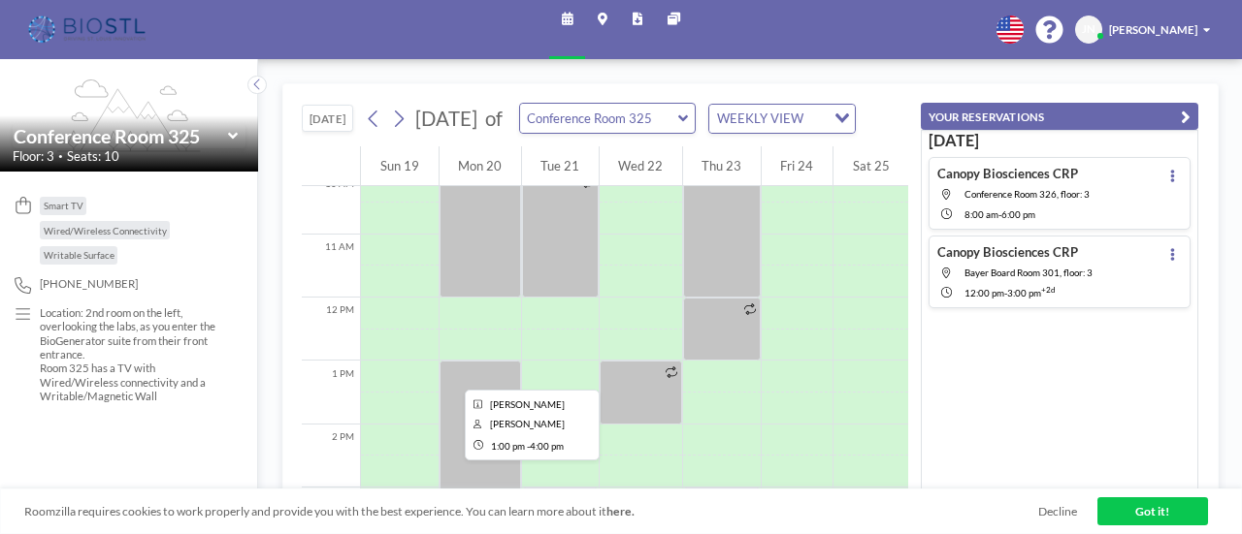
scroll to position [675, 0]
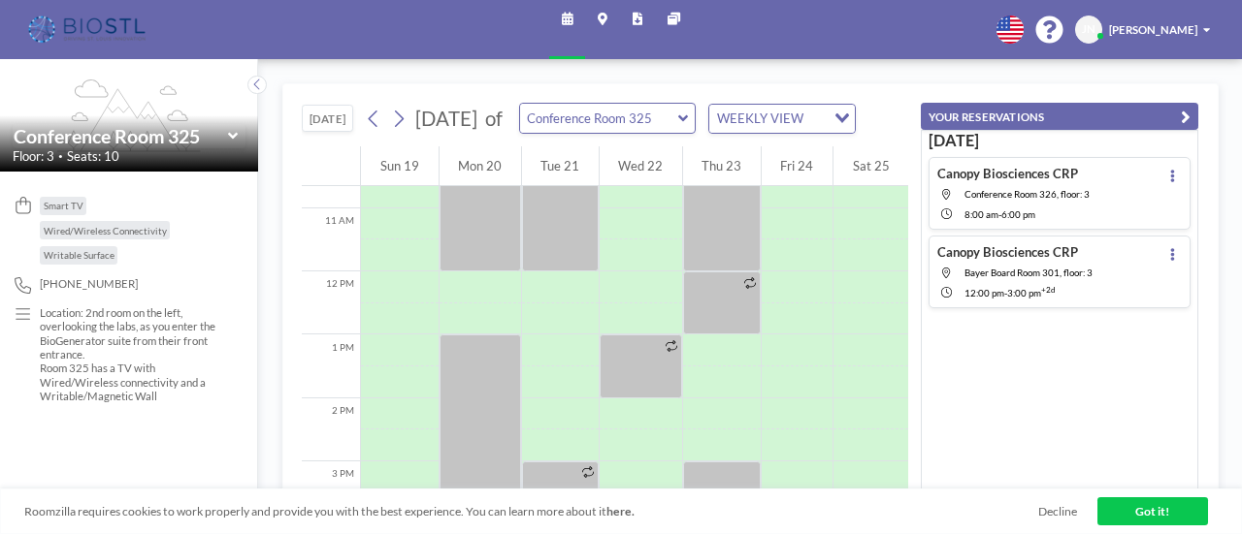
click at [688, 117] on icon at bounding box center [683, 118] width 10 height 7
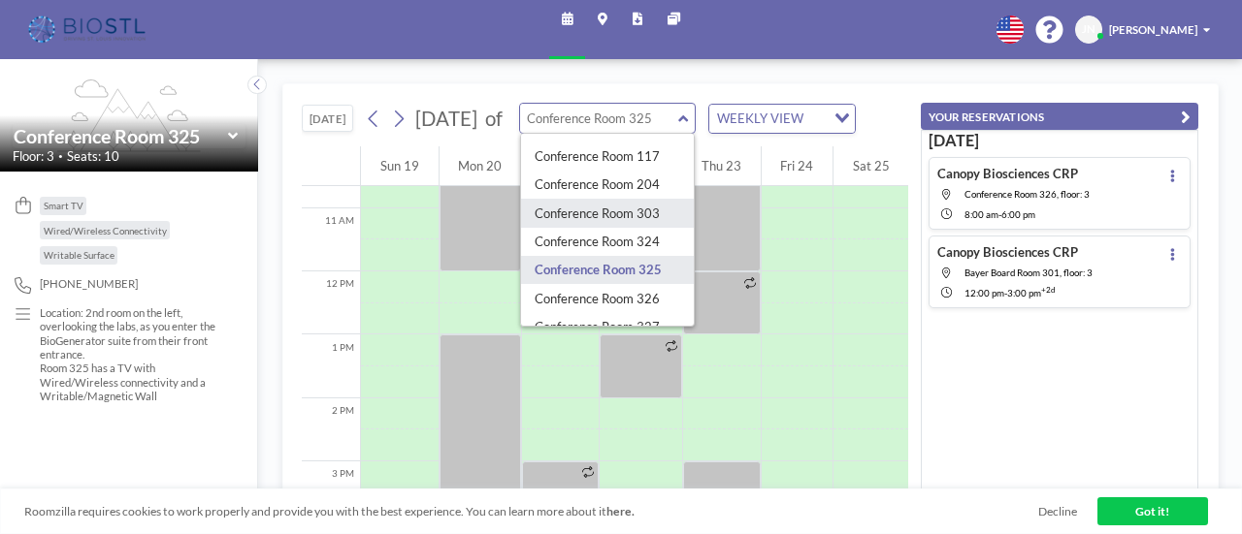
scroll to position [388, 0]
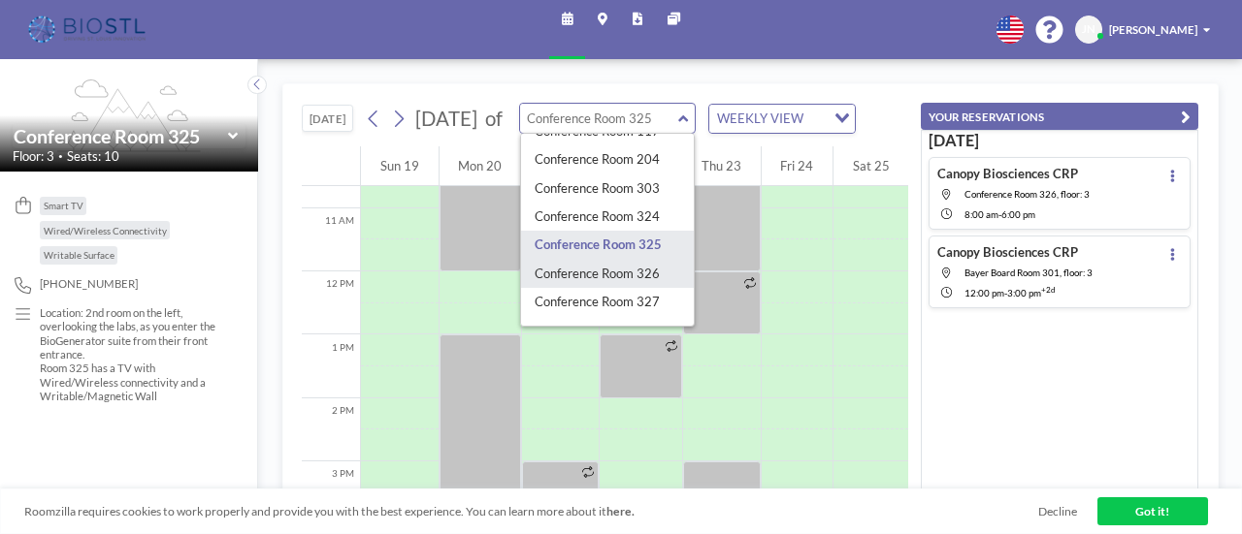
type input "Conference Room 326"
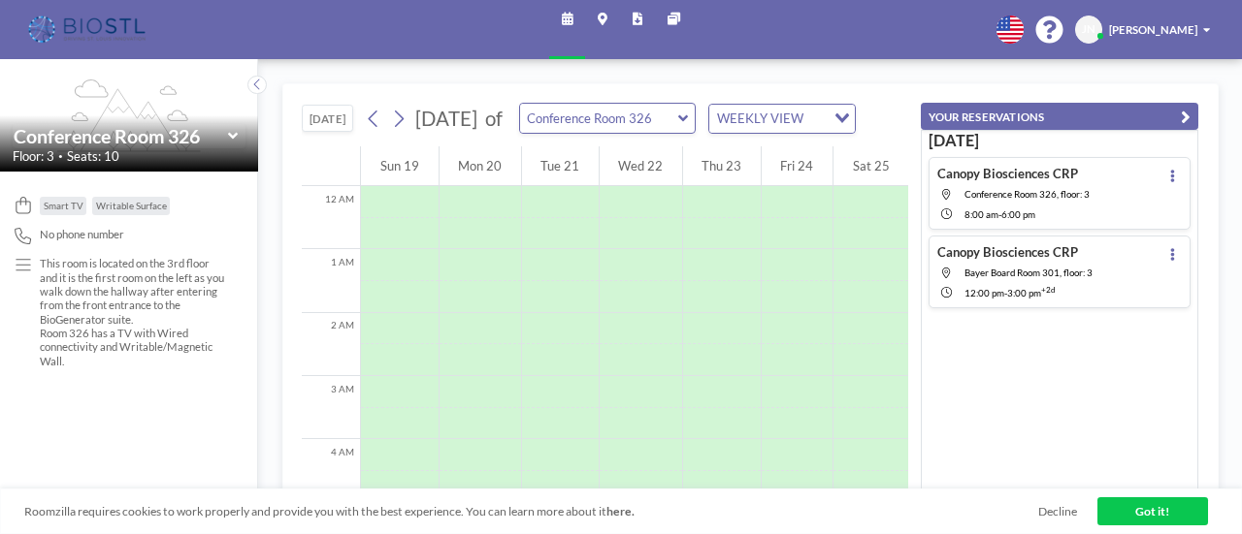
click at [688, 117] on icon at bounding box center [683, 118] width 10 height 7
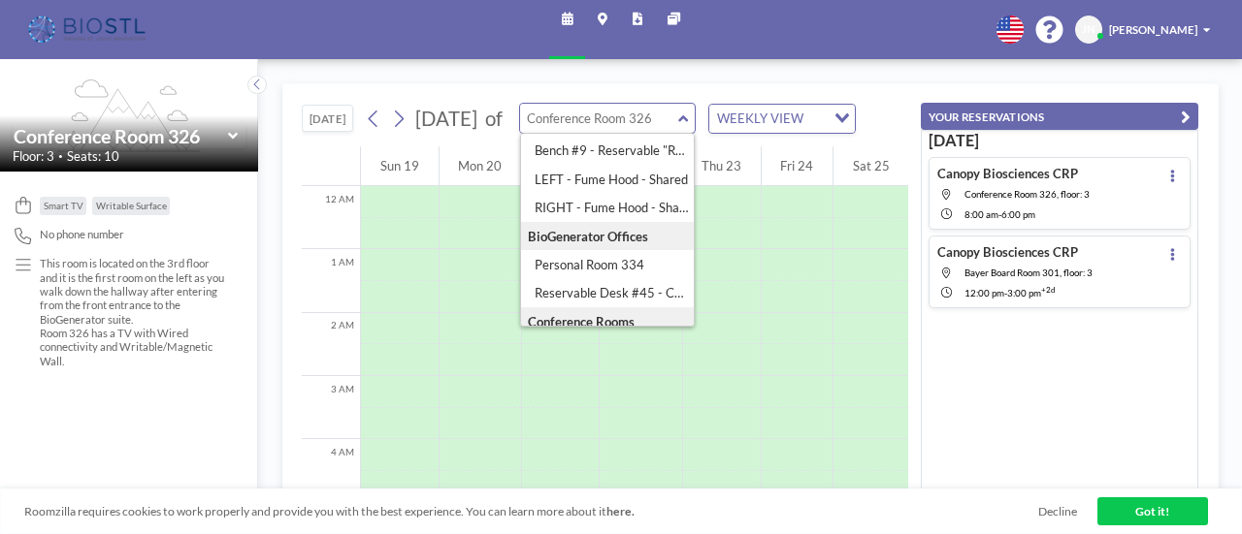
scroll to position [291, 0]
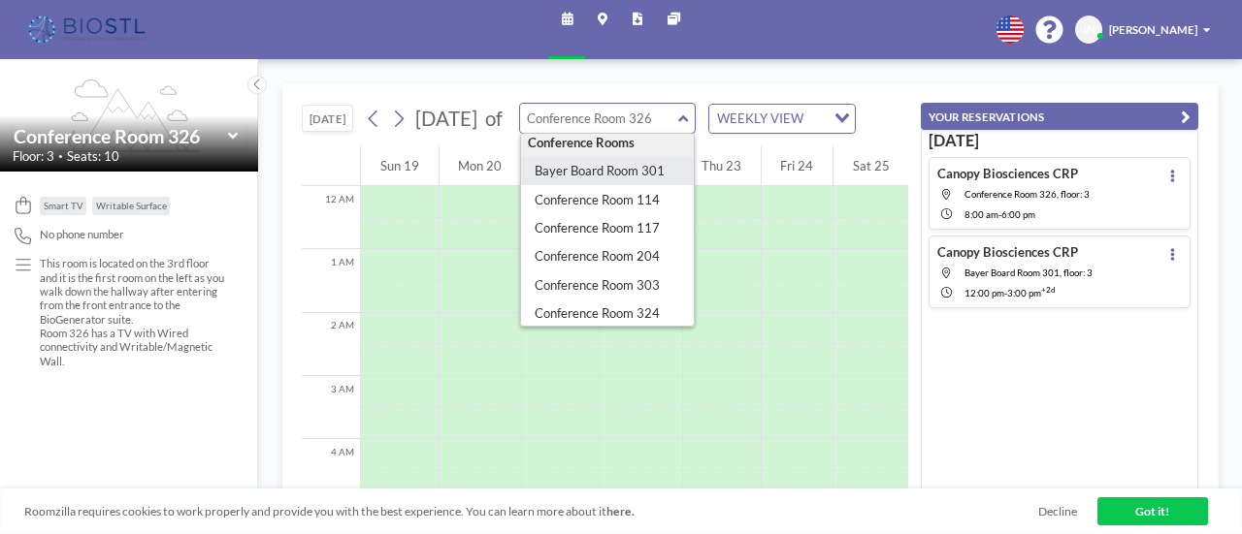
type input "Bayer Board Room 301"
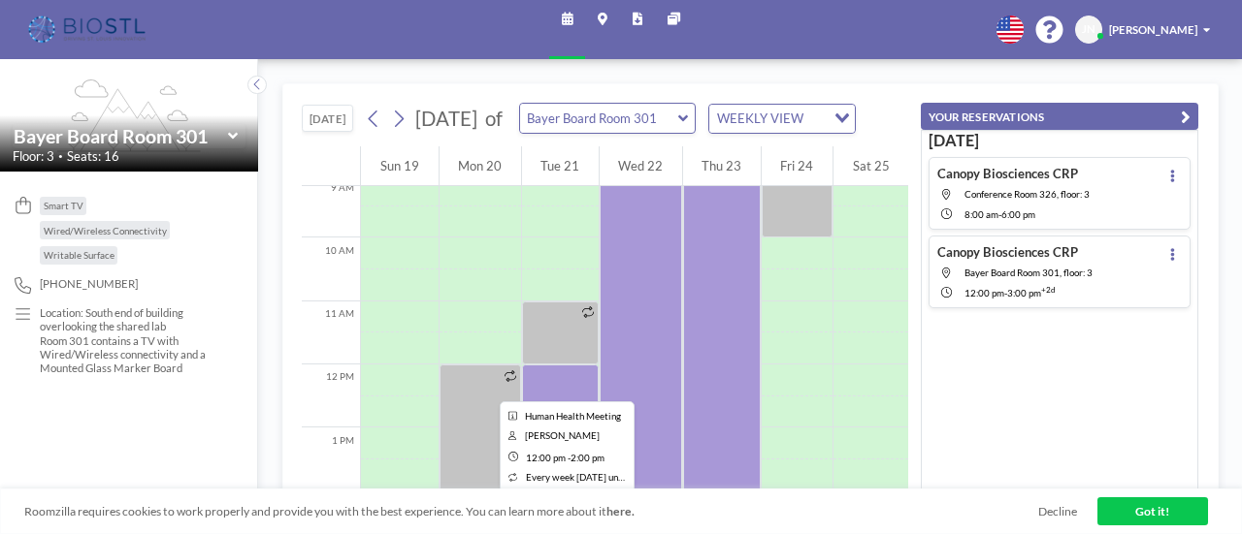
scroll to position [679, 0]
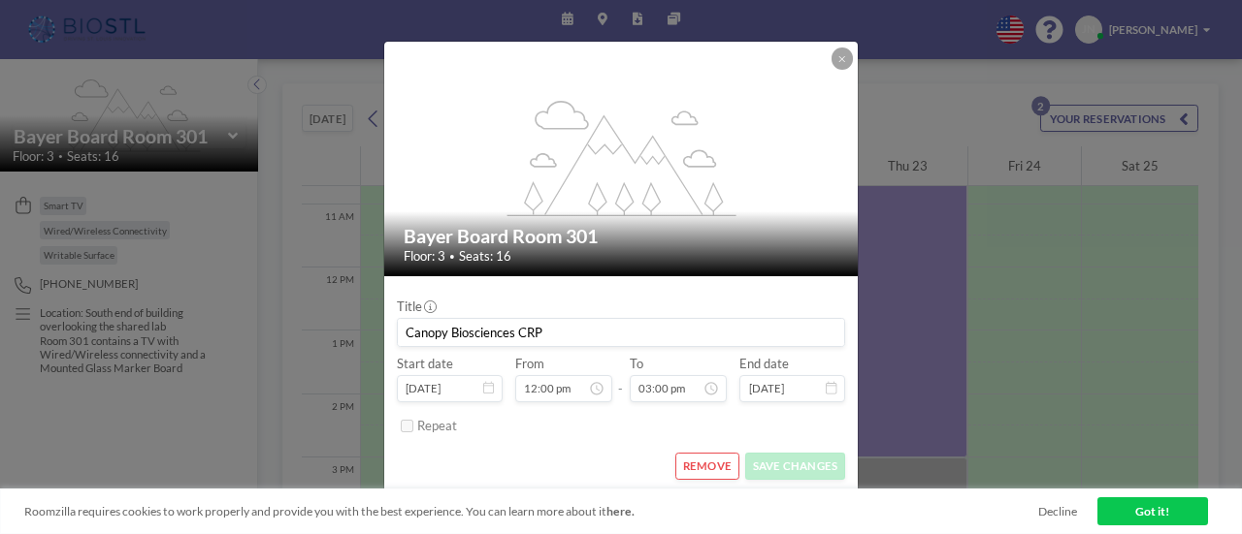
scroll to position [745, 0]
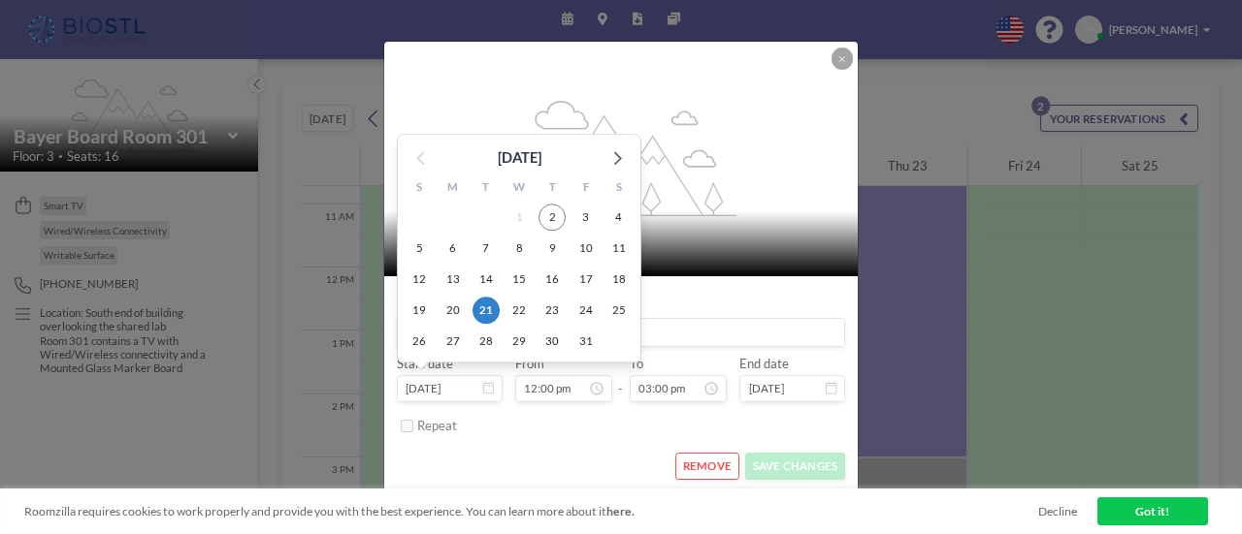
click at [491, 393] on icon at bounding box center [488, 388] width 11 height 13
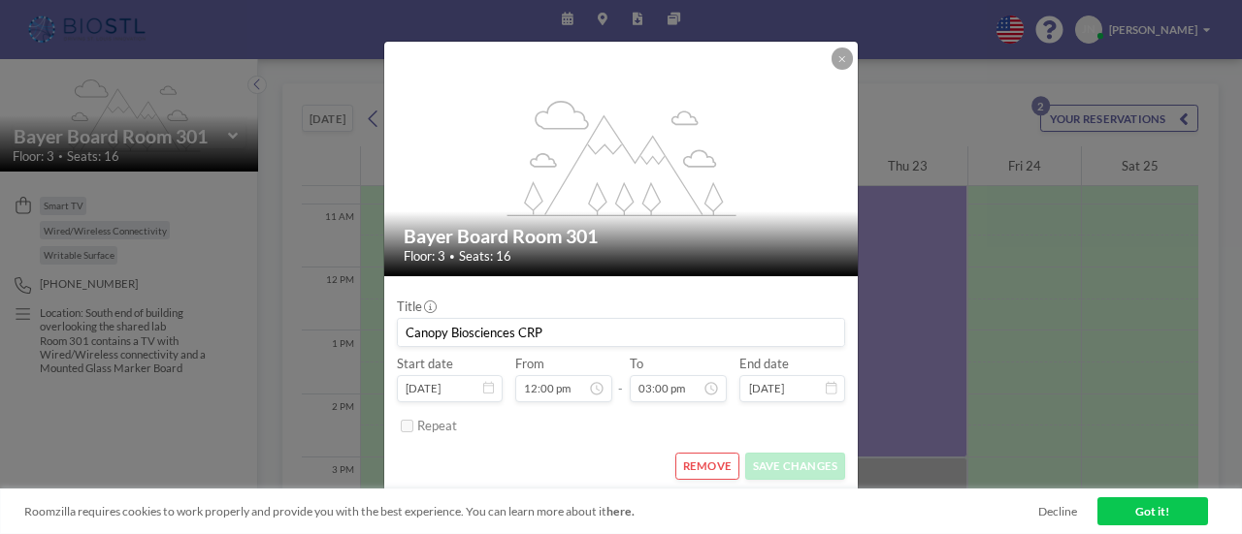
click at [489, 394] on icon at bounding box center [488, 388] width 11 height 13
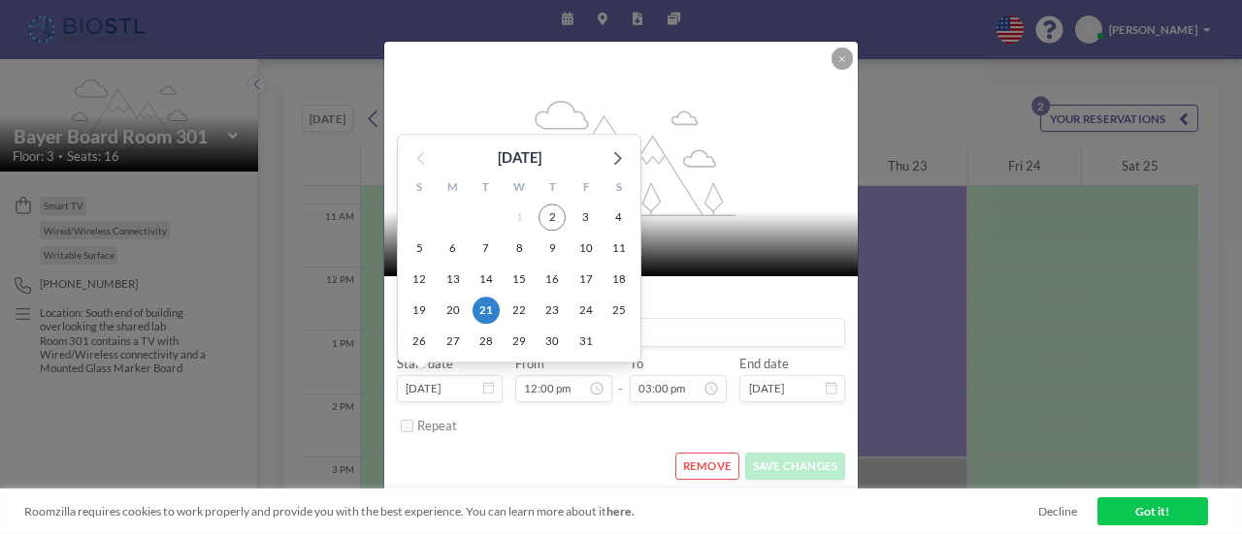
click at [473, 389] on input "[DATE]" at bounding box center [449, 388] width 105 height 27
click at [528, 302] on span "22" at bounding box center [518, 311] width 27 height 27
type input "[DATE]"
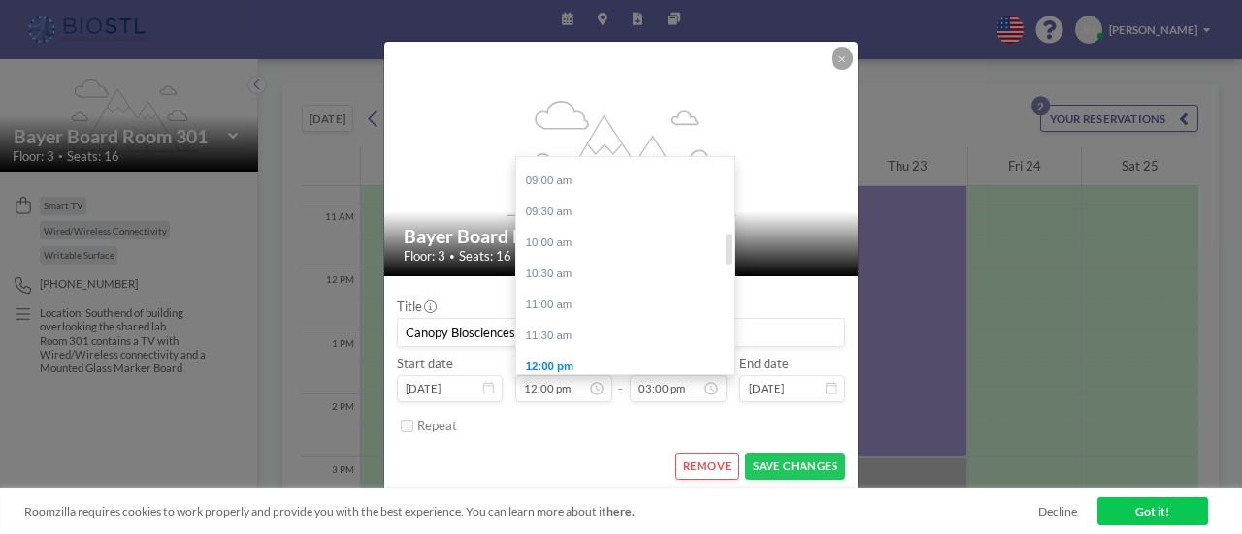
scroll to position [454, 0]
click at [572, 203] on div "08:00 am" at bounding box center [629, 215] width 227 height 31
type input "08:00 am"
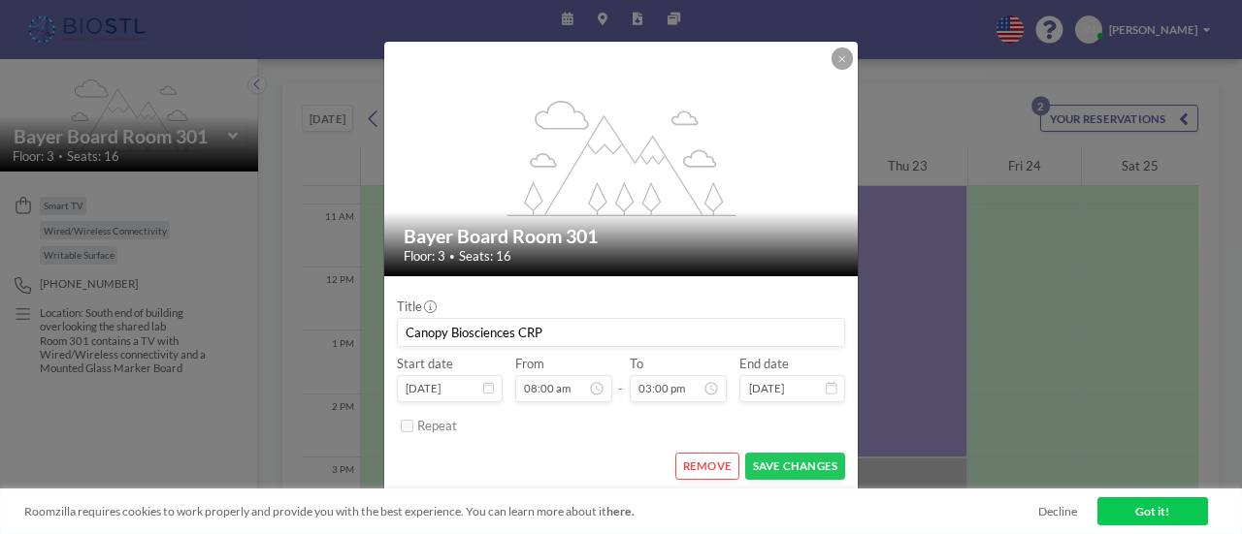
scroll to position [931, 0]
click at [799, 460] on button "SAVE CHANGES" at bounding box center [795, 466] width 100 height 27
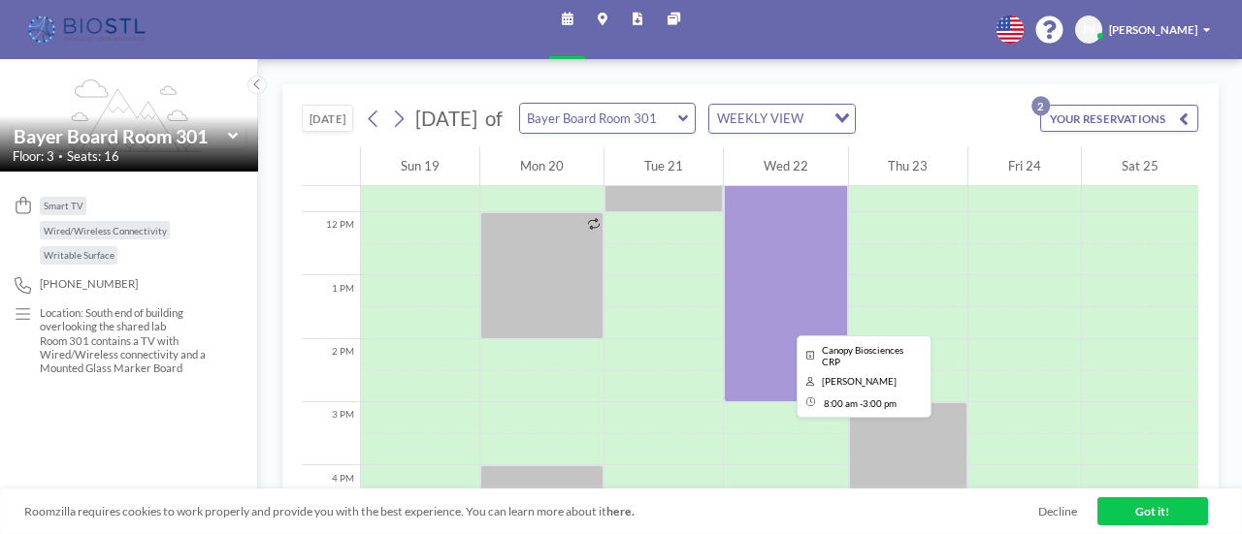
scroll to position [776, 0]
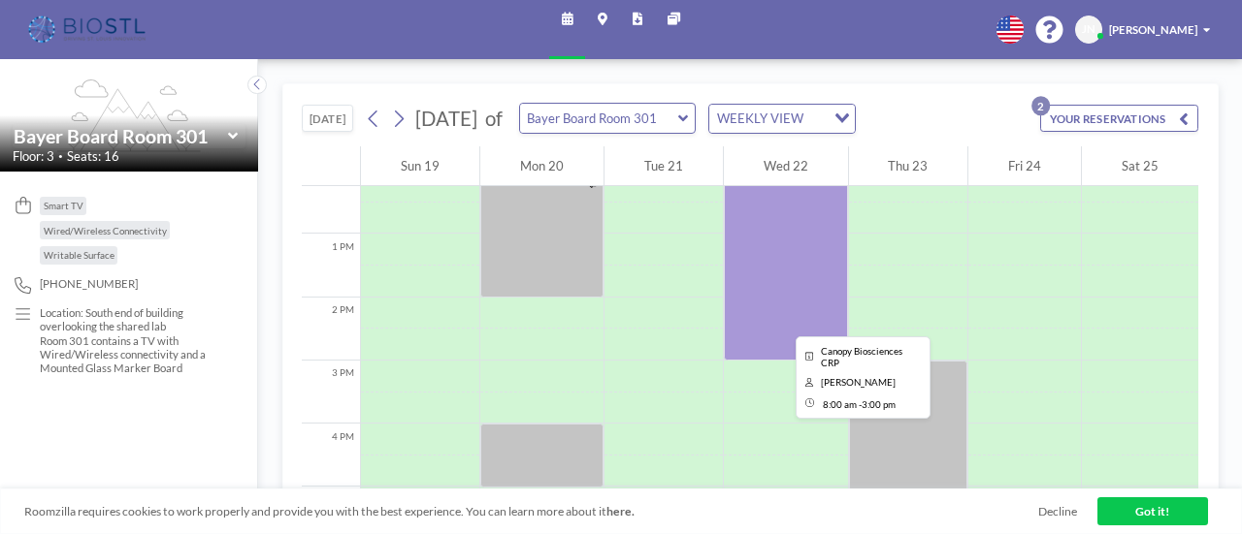
click at [772, 324] on div at bounding box center [786, 139] width 124 height 443
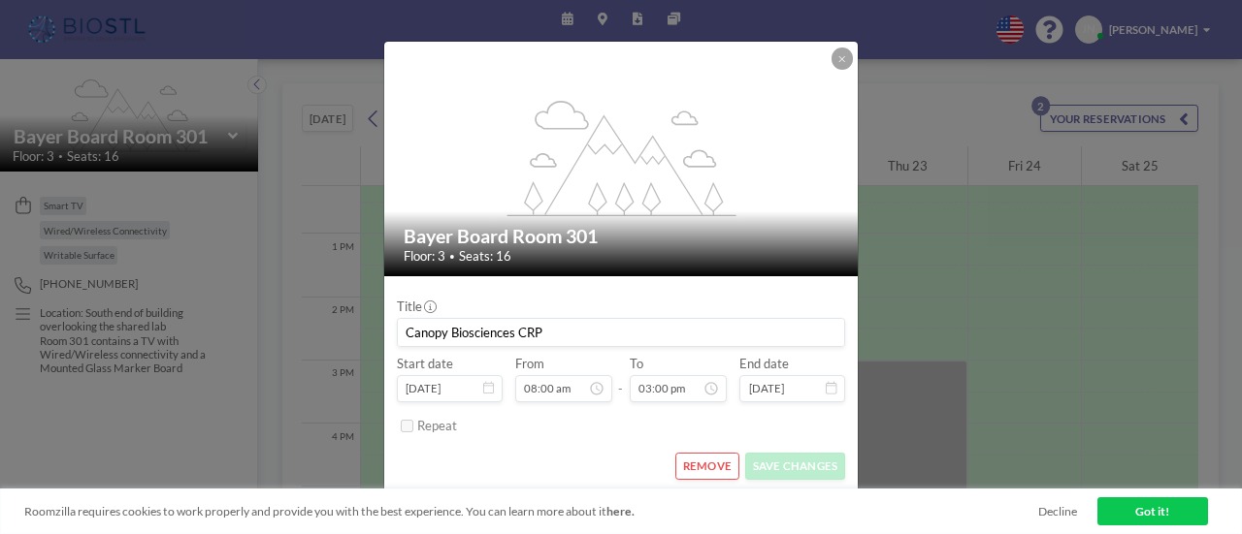
click at [834, 390] on icon at bounding box center [830, 388] width 11 height 13
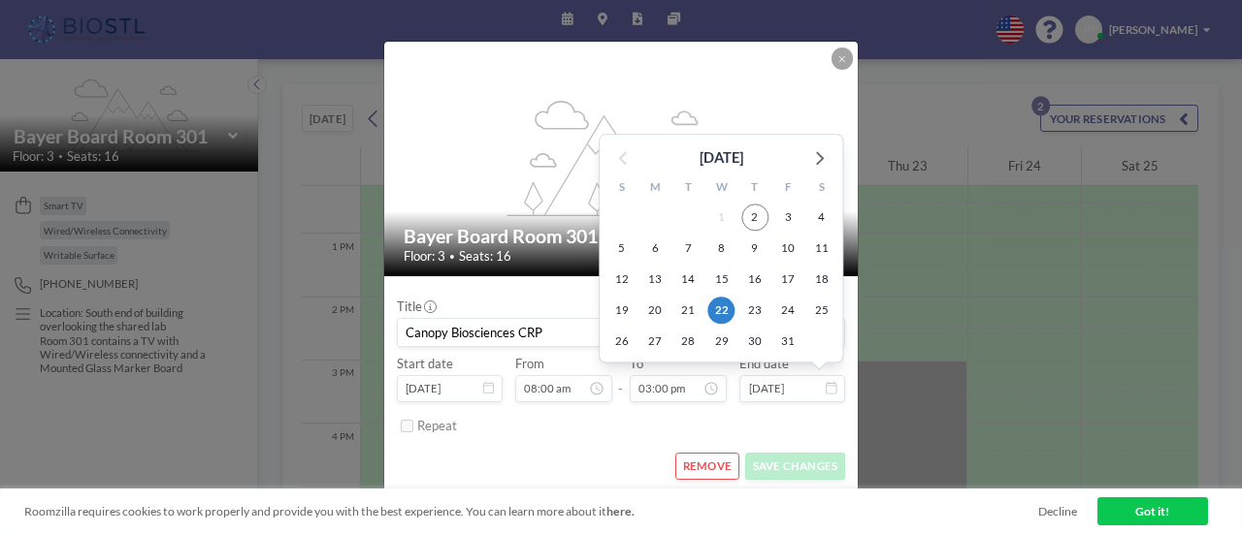
click at [805, 387] on input "[DATE]" at bounding box center [791, 388] width 105 height 27
click at [759, 313] on span "23" at bounding box center [754, 311] width 27 height 27
type input "[DATE]"
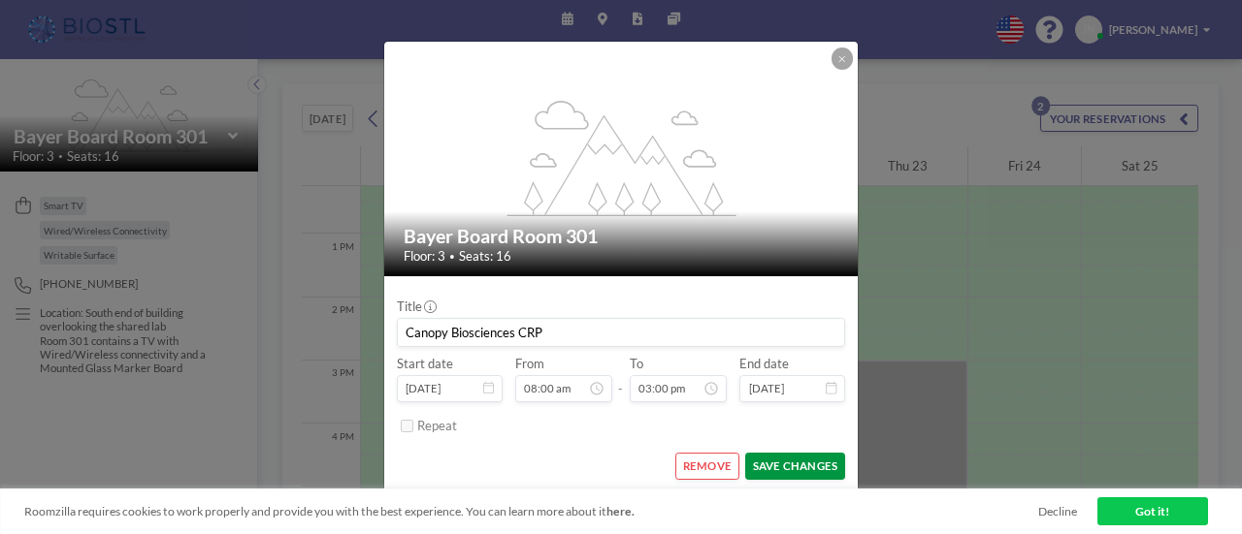
click at [793, 469] on button "SAVE CHANGES" at bounding box center [795, 466] width 100 height 27
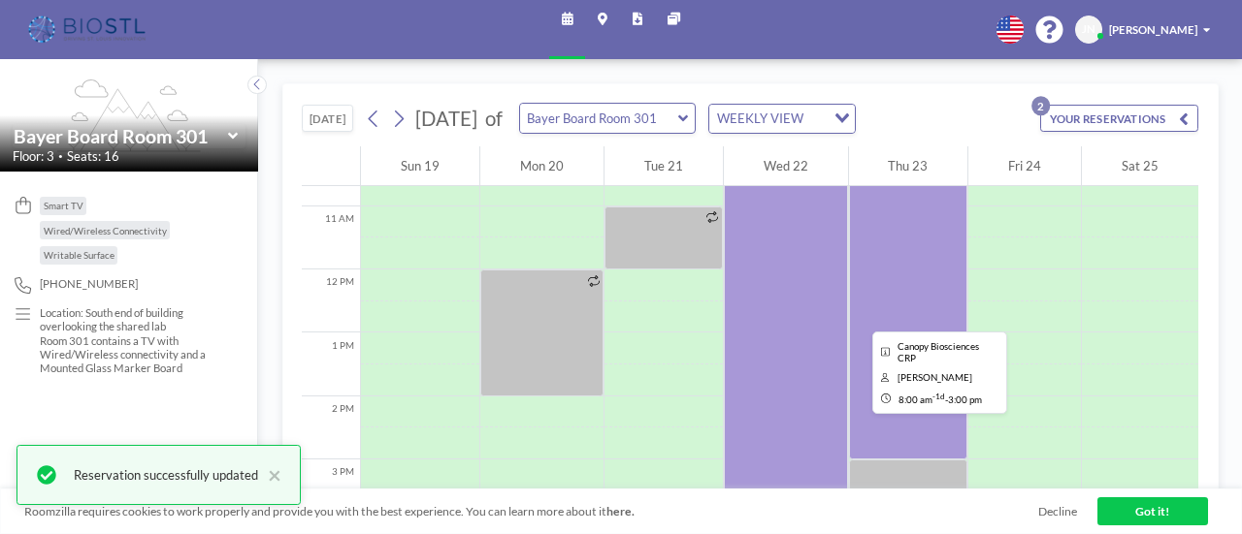
scroll to position [679, 0]
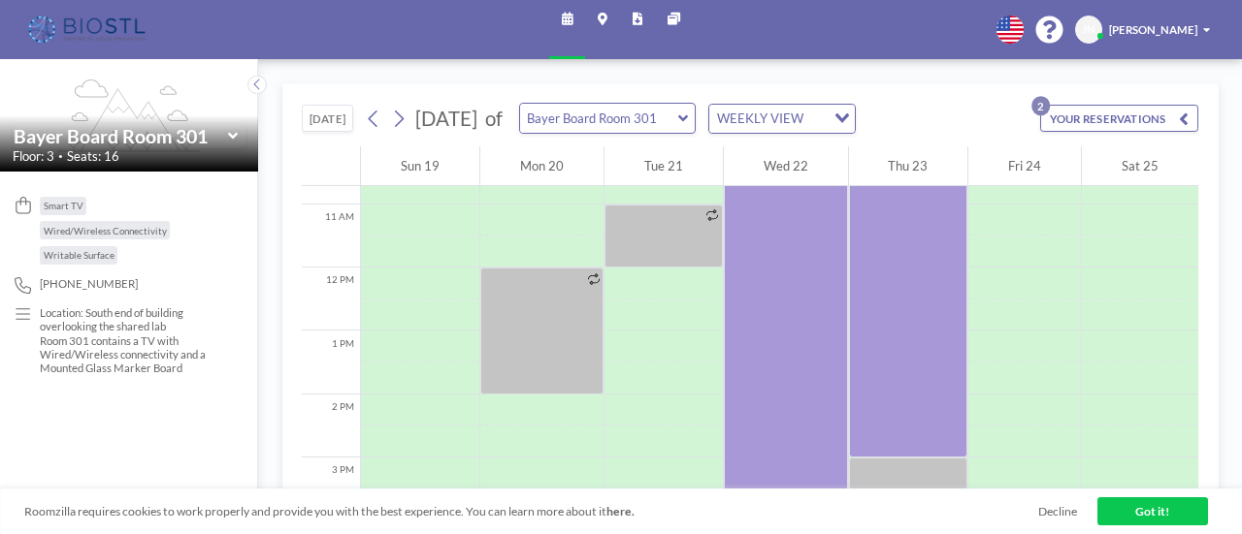
click at [688, 113] on icon at bounding box center [683, 119] width 10 height 16
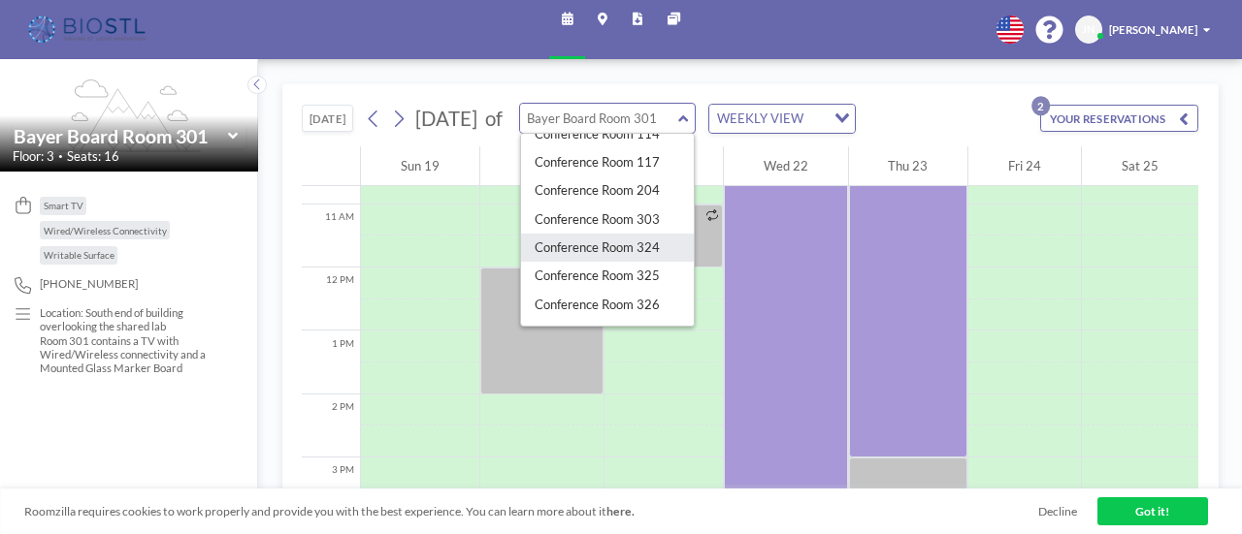
scroll to position [388, 0]
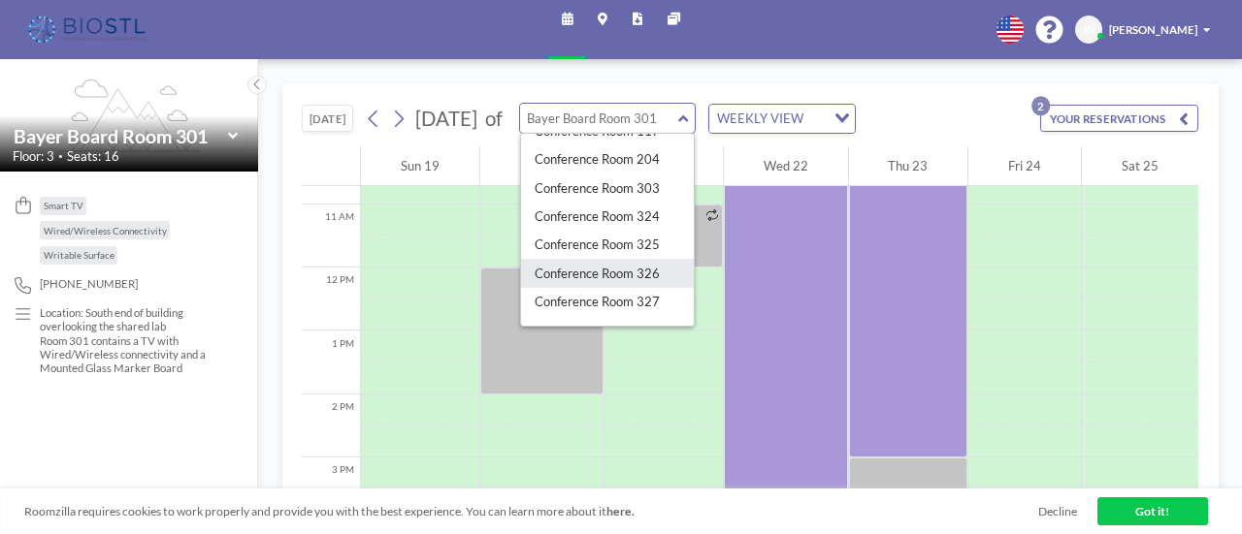
type input "Conference Room 326"
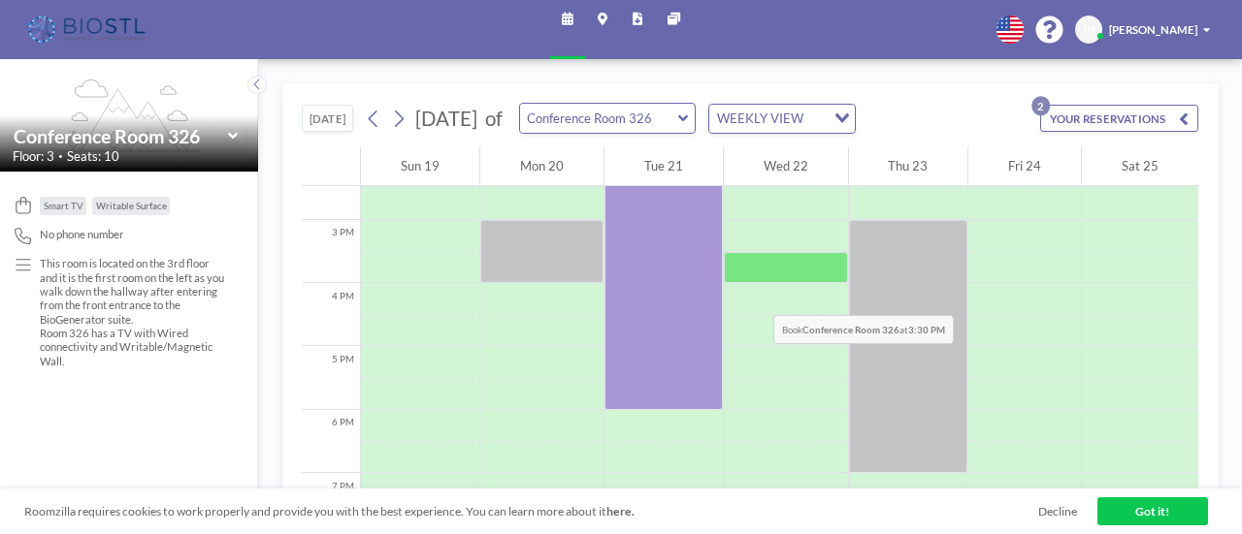
scroll to position [970, 0]
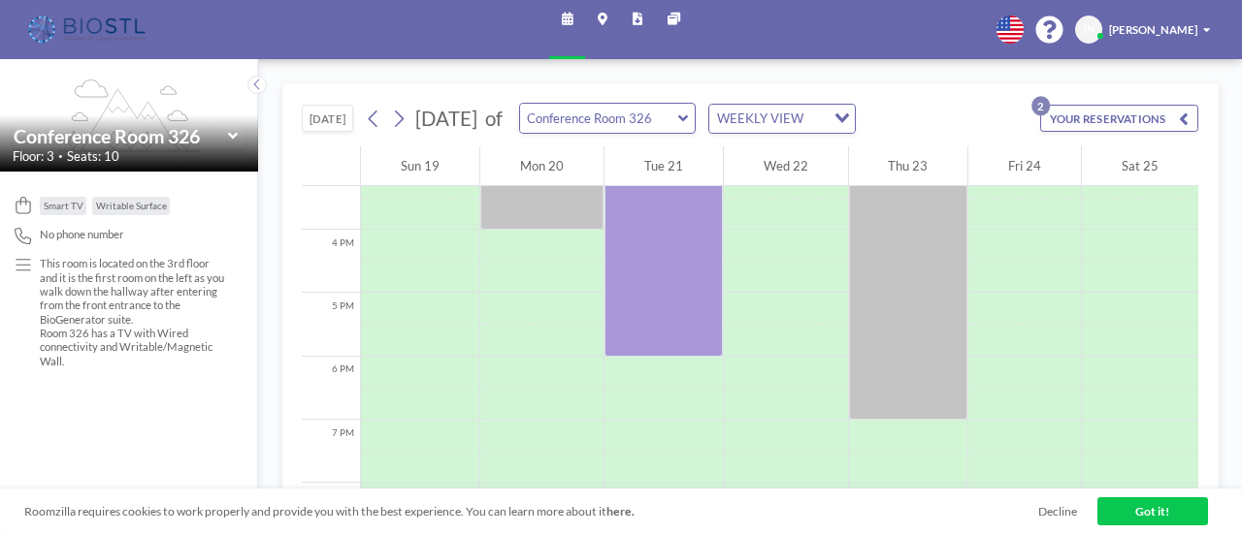
click at [688, 115] on icon at bounding box center [683, 119] width 10 height 16
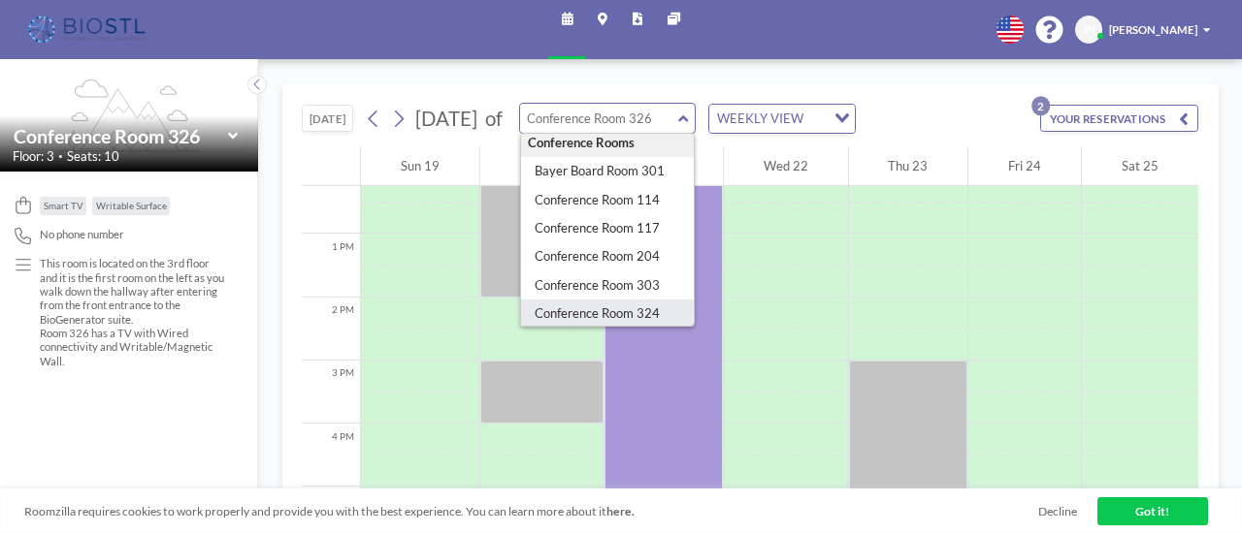
scroll to position [388, 0]
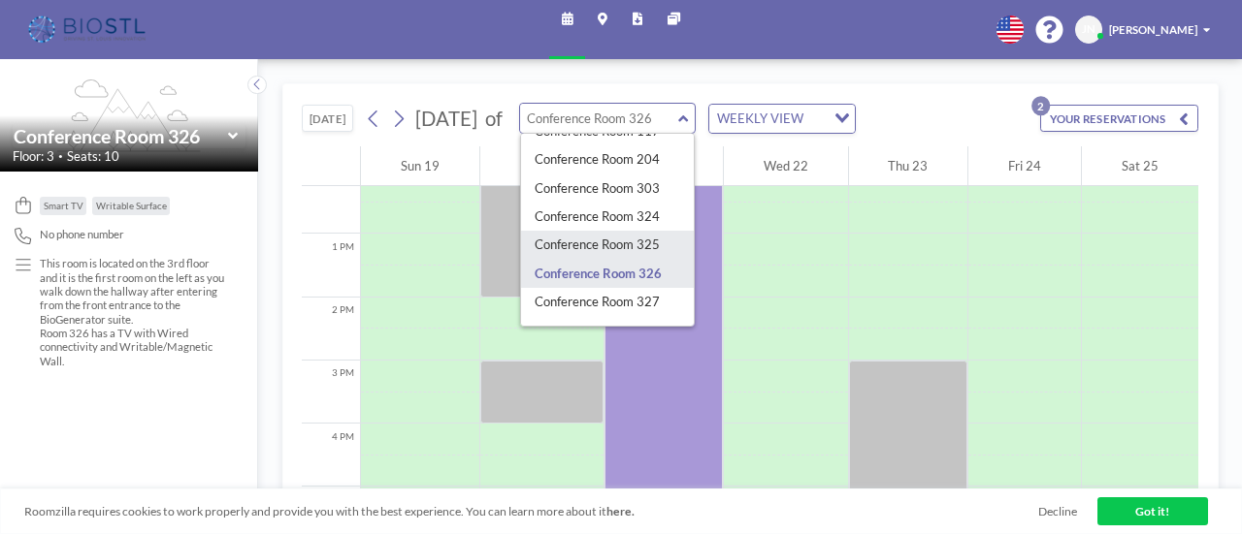
type input "Conference Room 325"
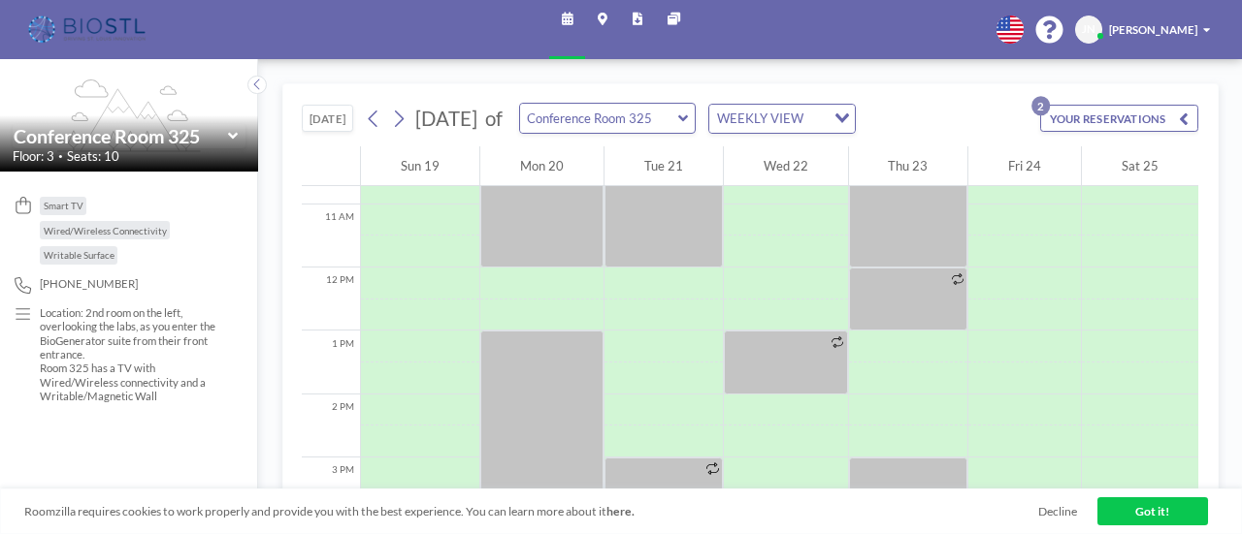
scroll to position [776, 0]
